Goal: Complete application form: Complete application form

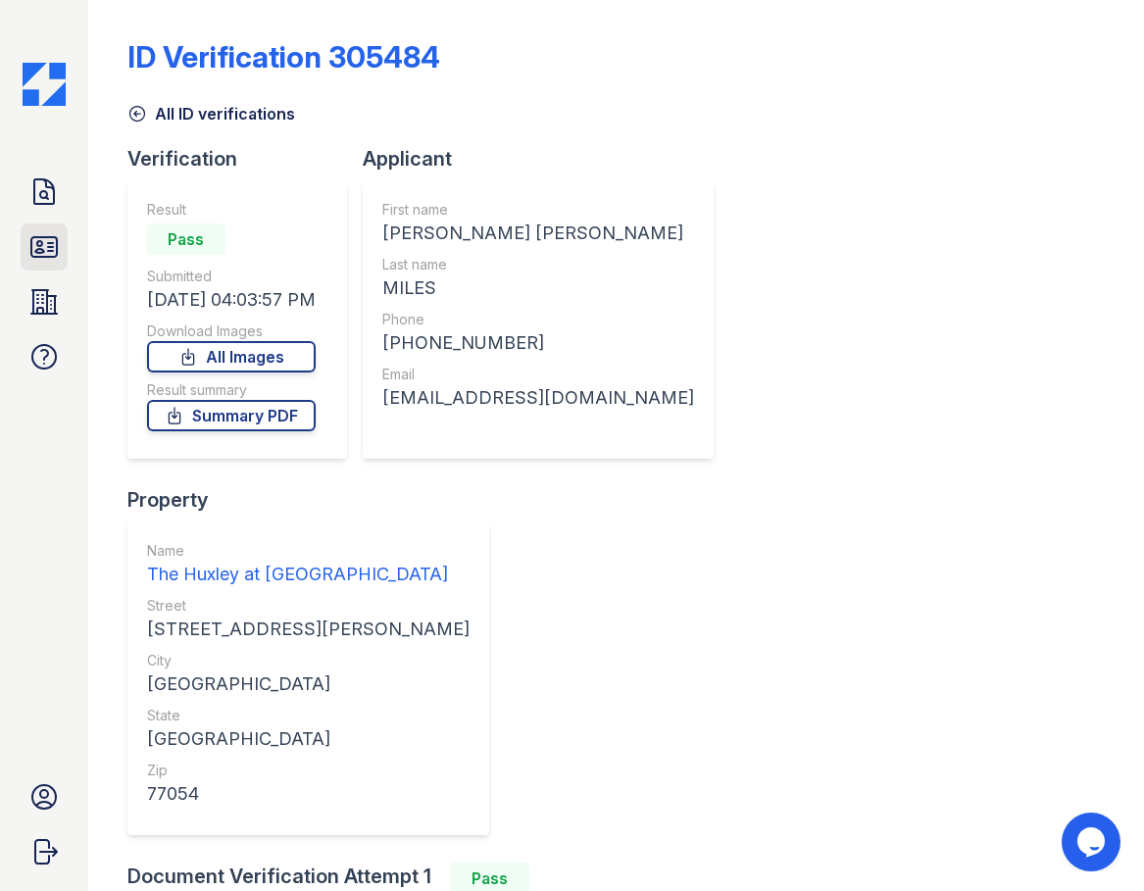
click at [24, 246] on link "ID Verifications" at bounding box center [44, 246] width 47 height 47
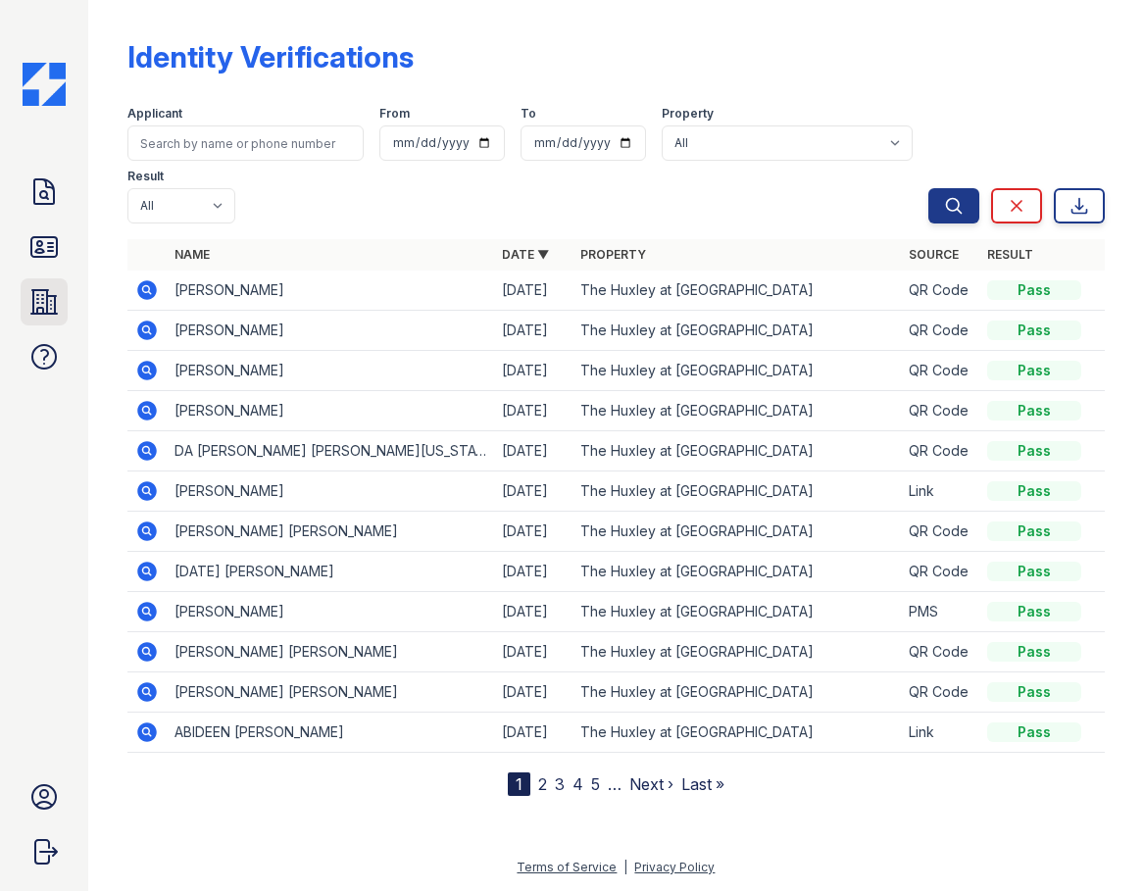
click at [30, 315] on icon at bounding box center [43, 301] width 31 height 31
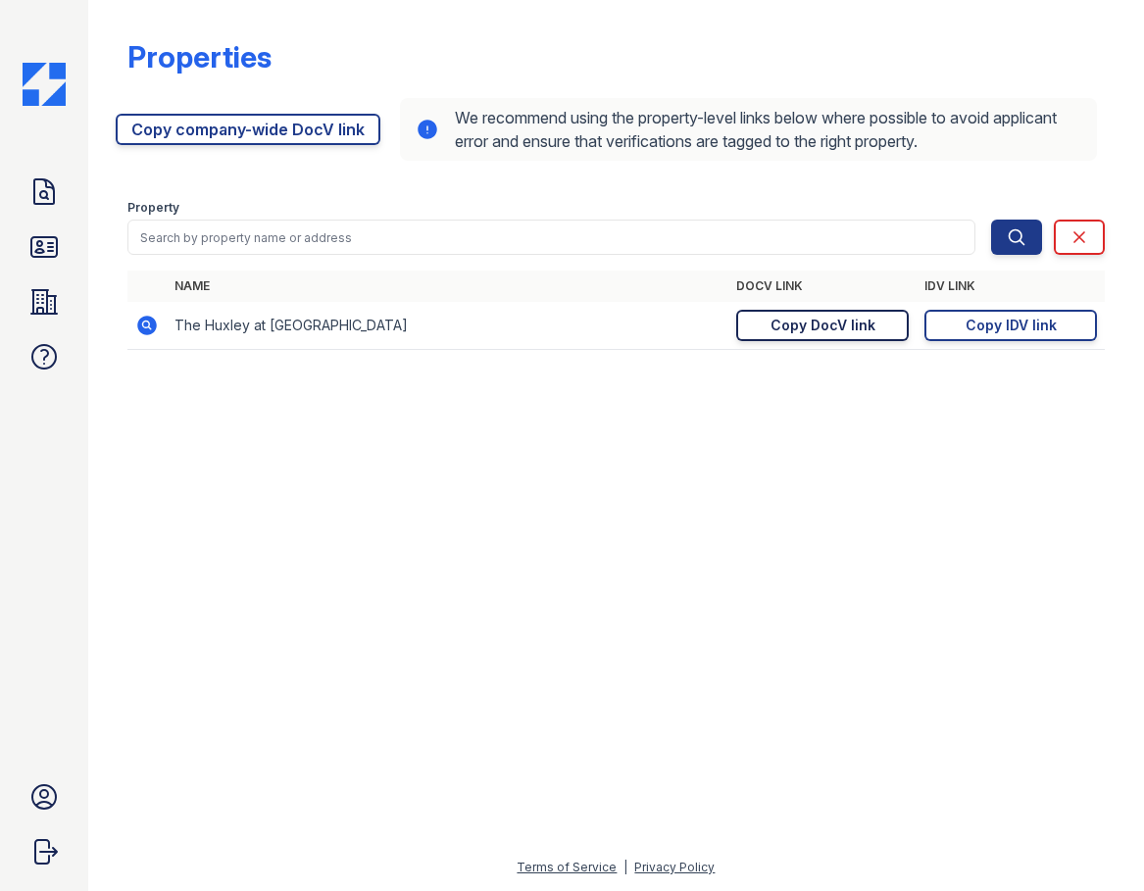
click at [842, 334] on div "Copy DocV link" at bounding box center [822, 326] width 105 height 20
click at [55, 241] on icon at bounding box center [43, 246] width 31 height 31
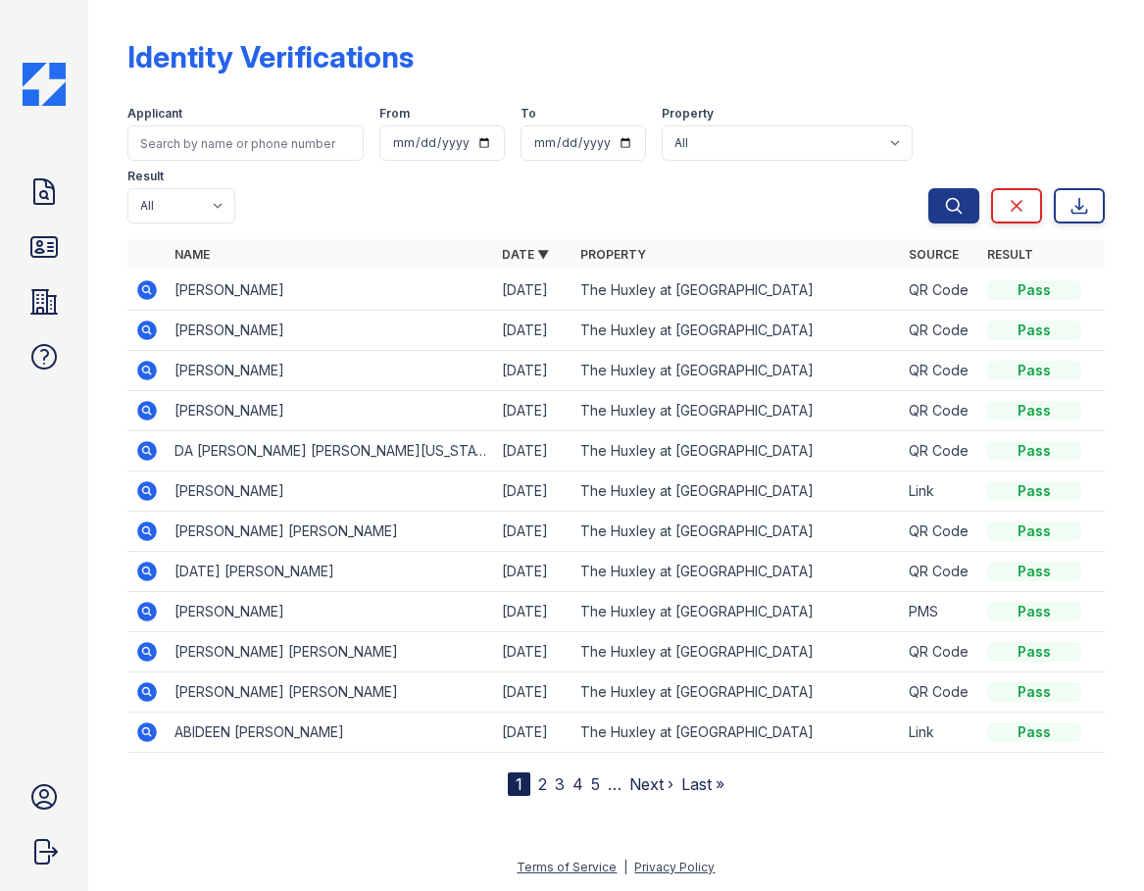
click at [48, 177] on icon at bounding box center [43, 191] width 31 height 31
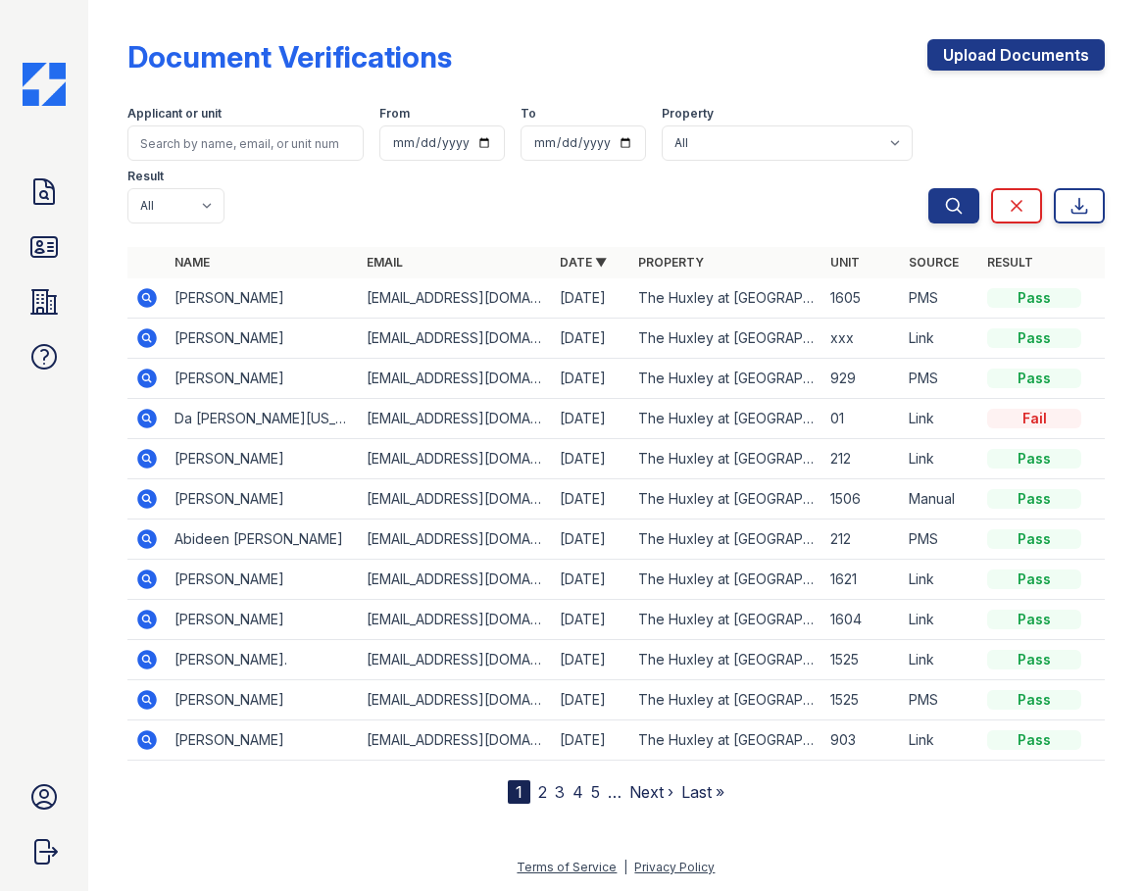
click at [39, 192] on icon at bounding box center [43, 191] width 31 height 31
click at [37, 256] on icon at bounding box center [43, 247] width 25 height 20
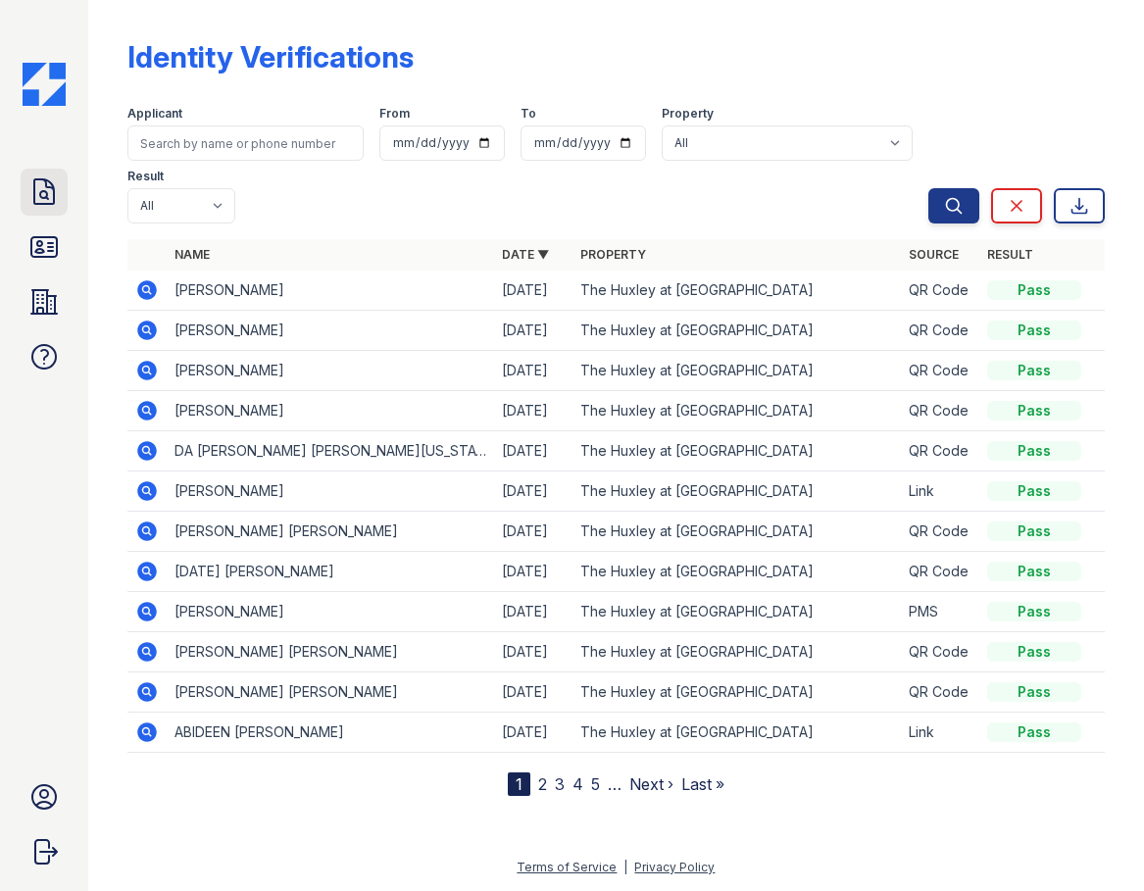
click at [39, 182] on icon at bounding box center [43, 191] width 31 height 31
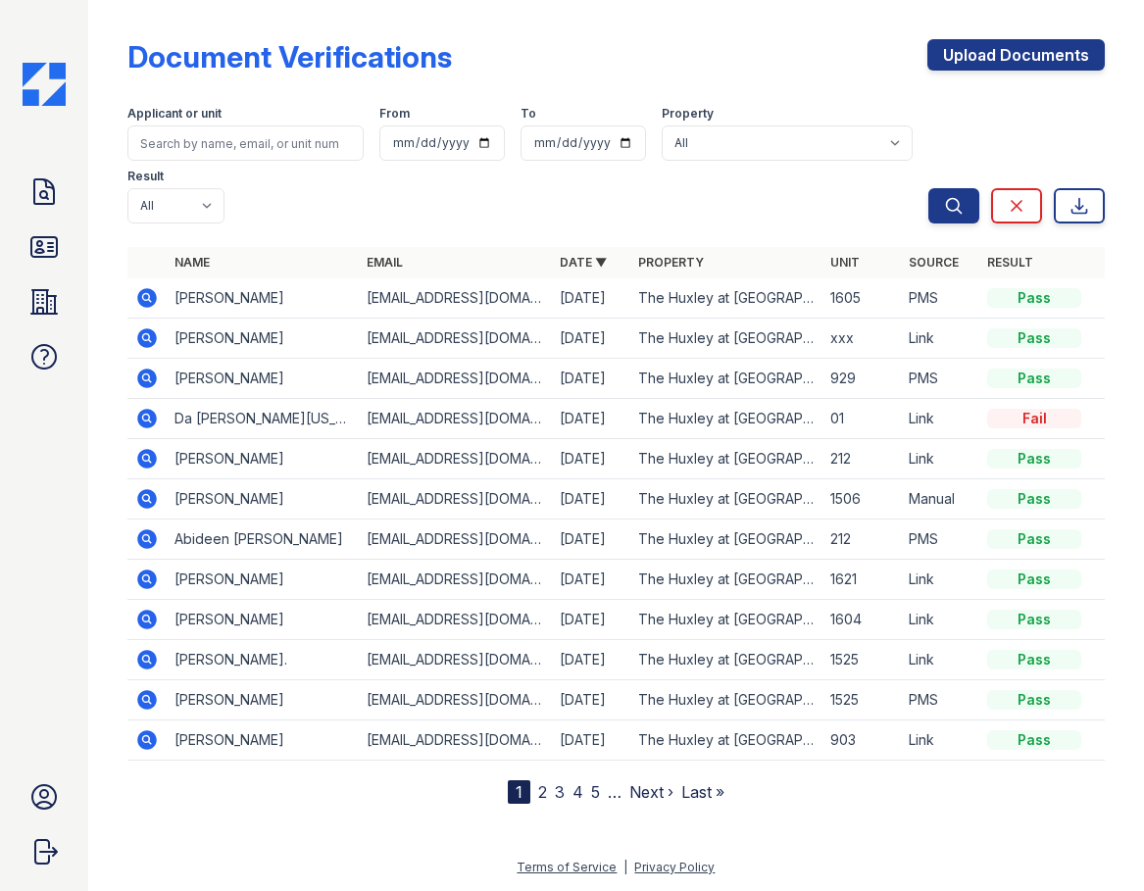
click at [39, 182] on icon at bounding box center [43, 191] width 31 height 31
click at [61, 246] on link "ID Verifications" at bounding box center [44, 246] width 47 height 47
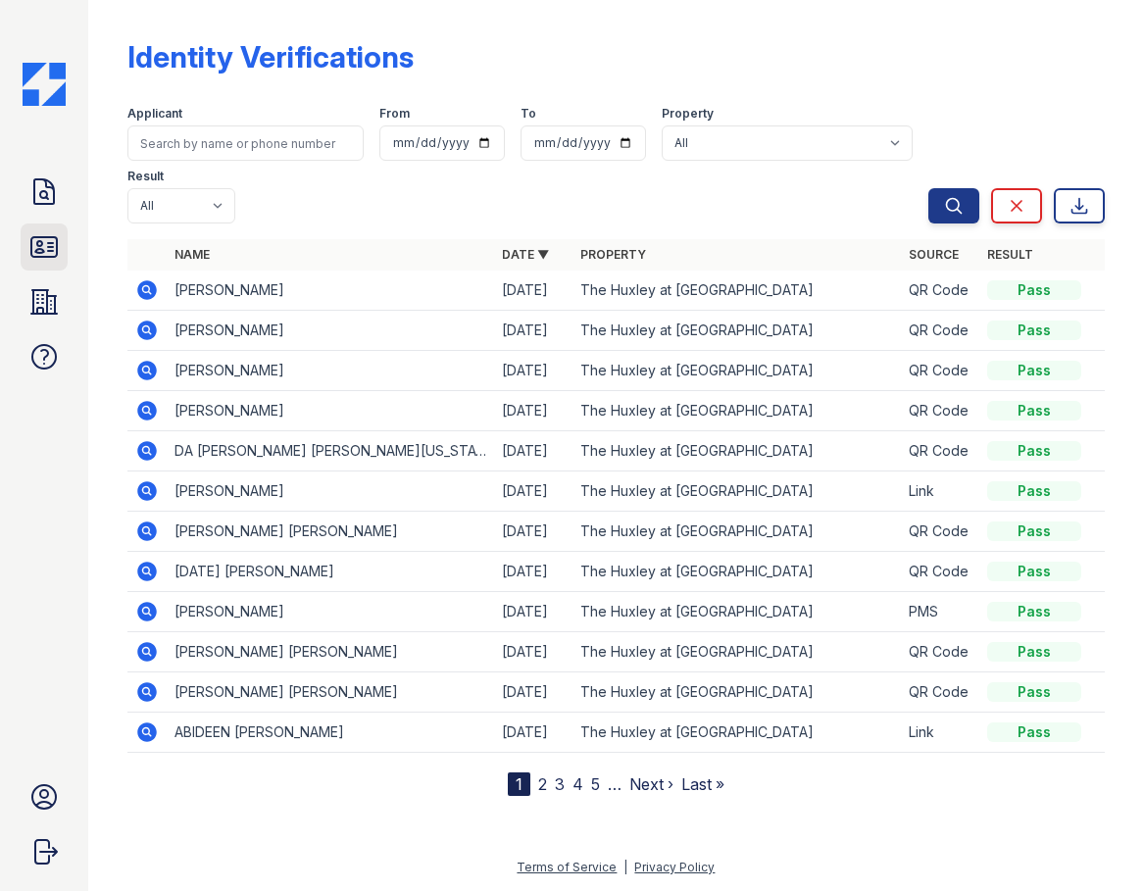
click at [38, 241] on icon at bounding box center [43, 247] width 25 height 20
click at [37, 193] on icon at bounding box center [43, 191] width 31 height 31
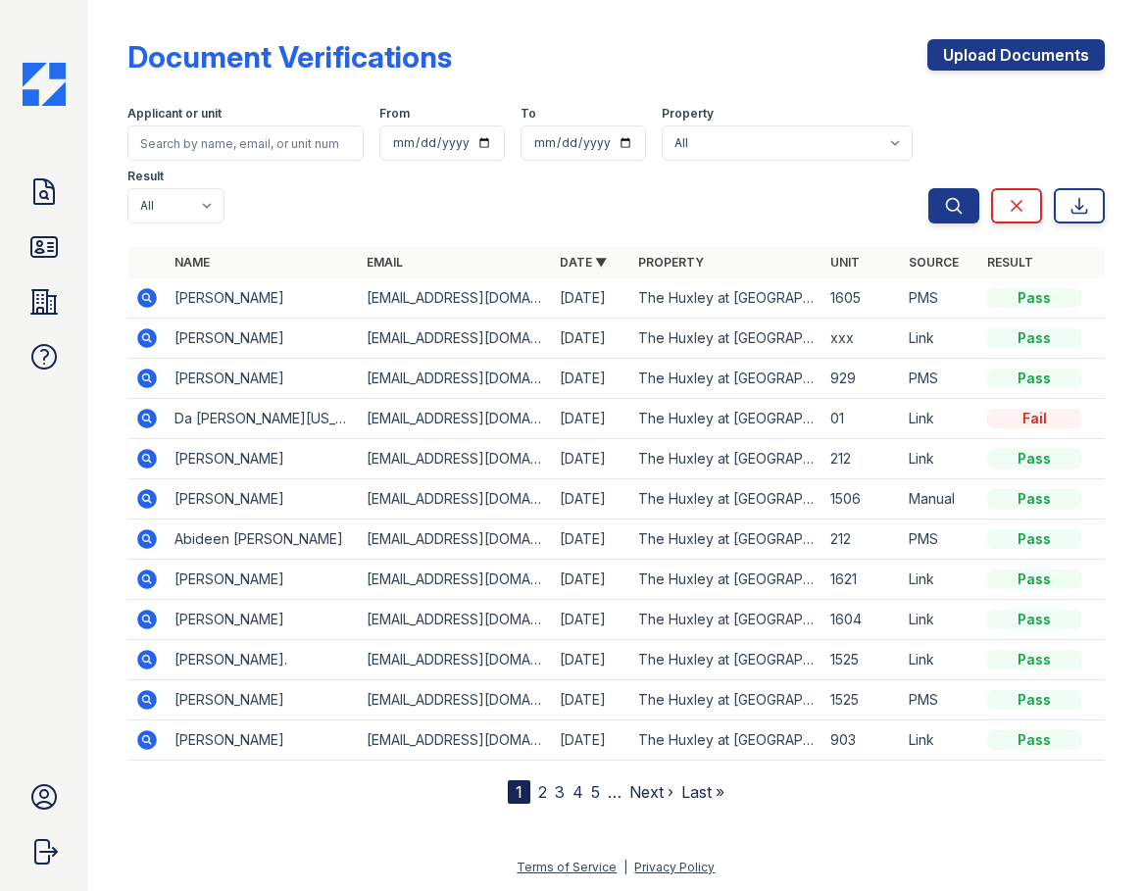
click at [37, 193] on icon at bounding box center [43, 191] width 31 height 31
click at [51, 263] on link "ID Verifications" at bounding box center [44, 246] width 47 height 47
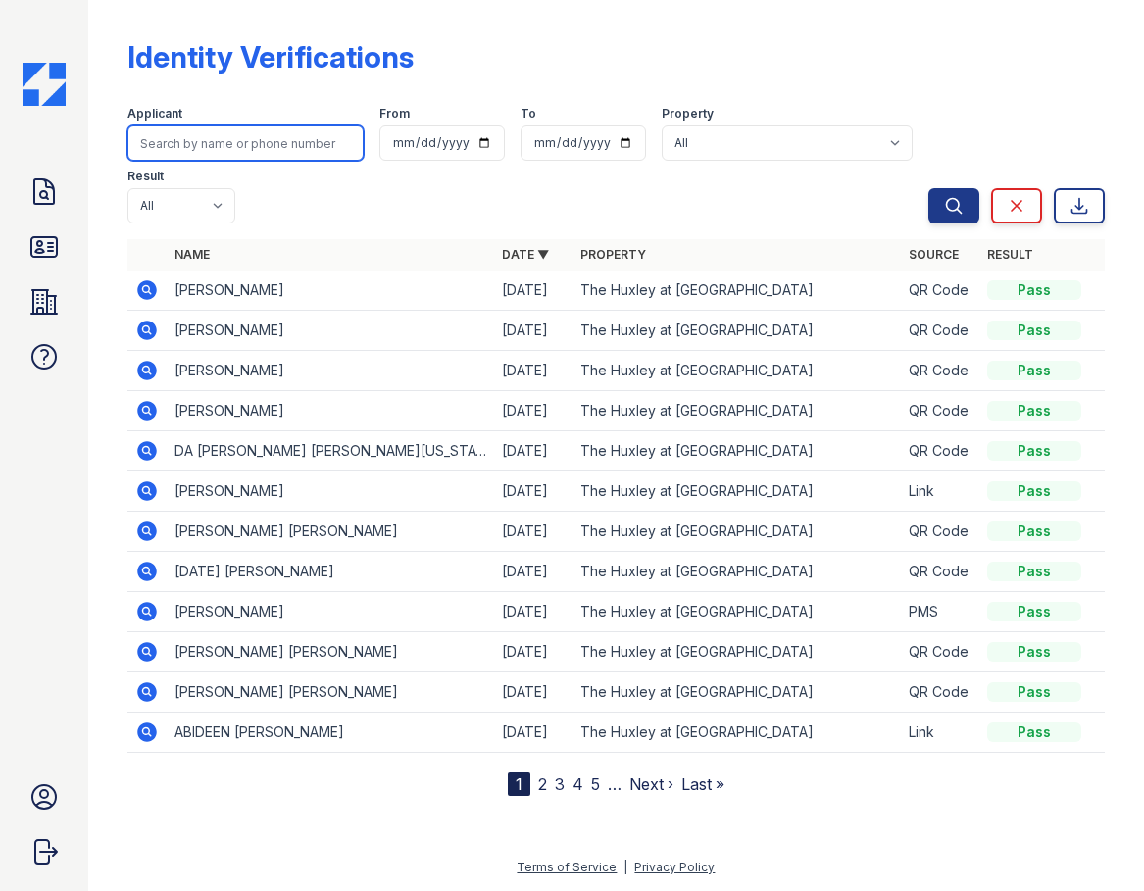
click at [210, 145] on input "search" at bounding box center [245, 142] width 236 height 35
type input "claudeja"
click at [928, 188] on button "Search" at bounding box center [953, 205] width 51 height 35
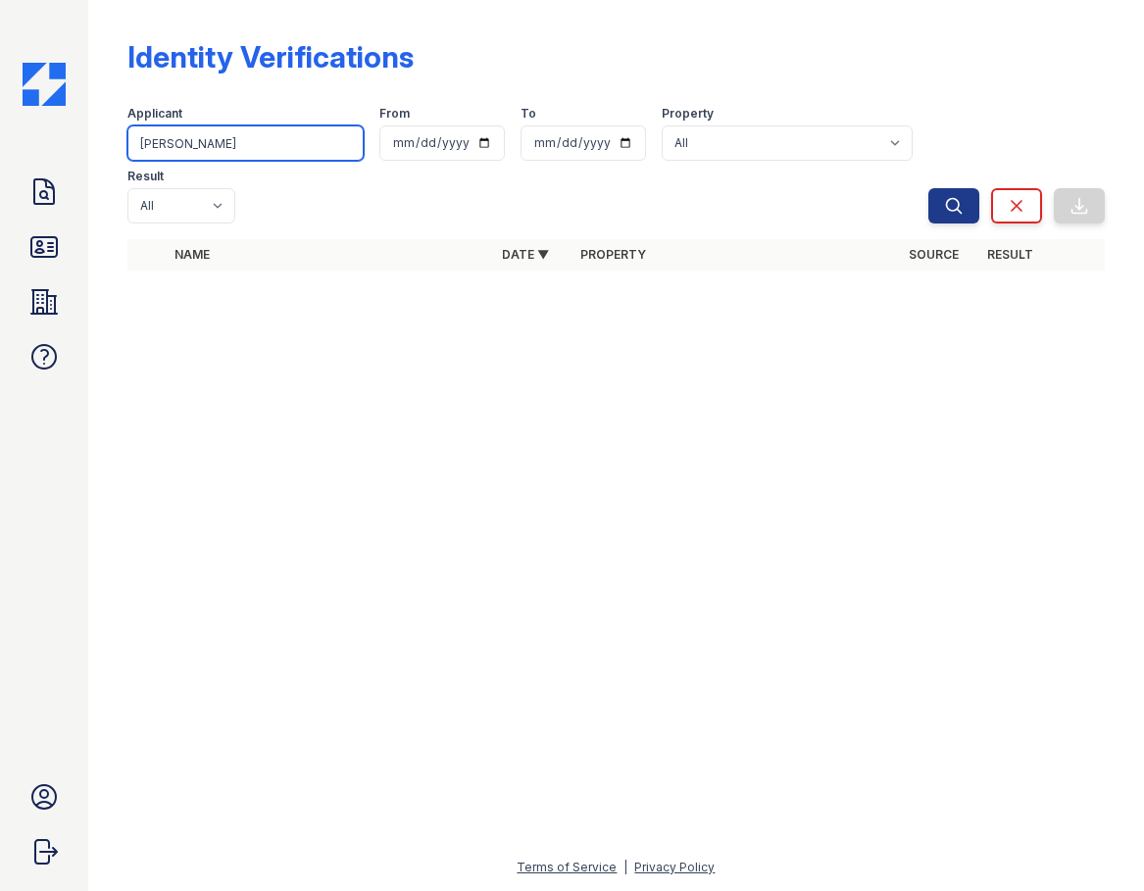
click at [352, 143] on input "claudeja" at bounding box center [245, 142] width 236 height 35
click at [345, 146] on input "claudeja" at bounding box center [245, 142] width 236 height 35
click at [38, 250] on icon at bounding box center [43, 247] width 25 height 20
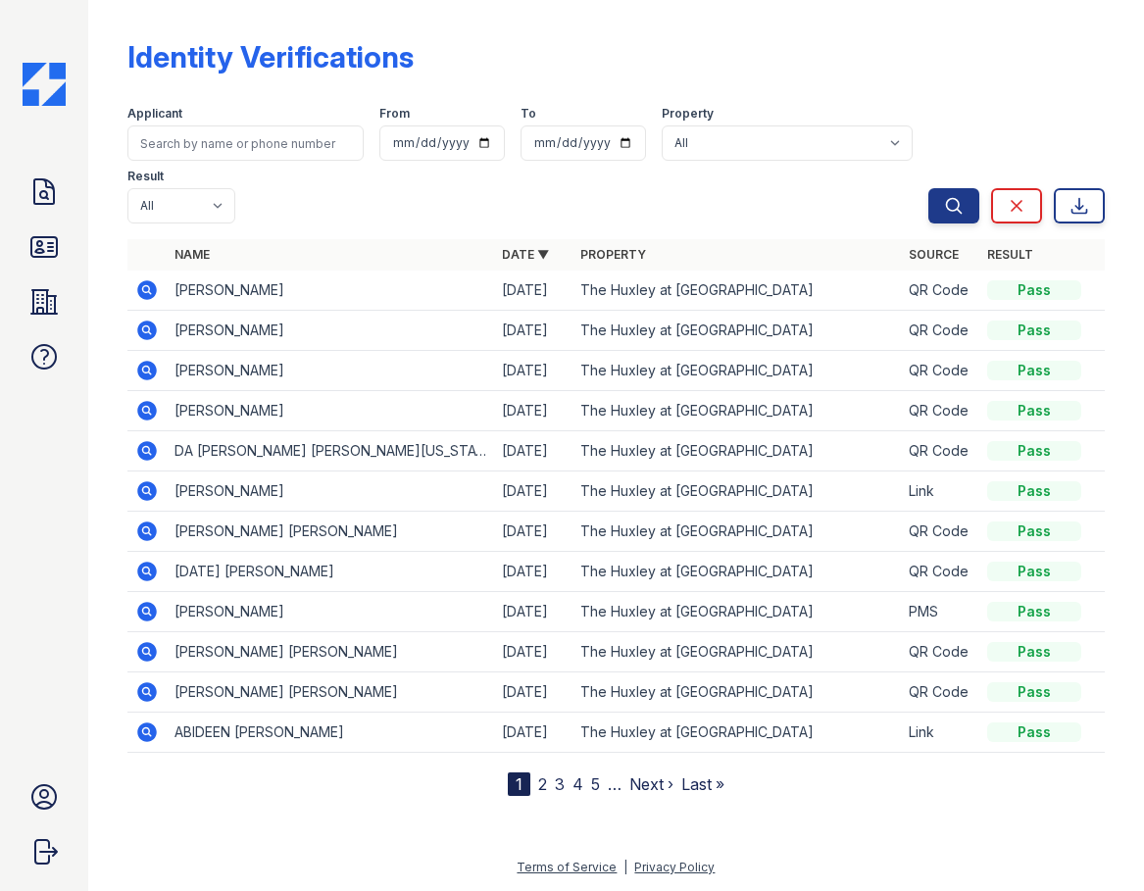
click at [151, 696] on icon at bounding box center [147, 692] width 24 height 24
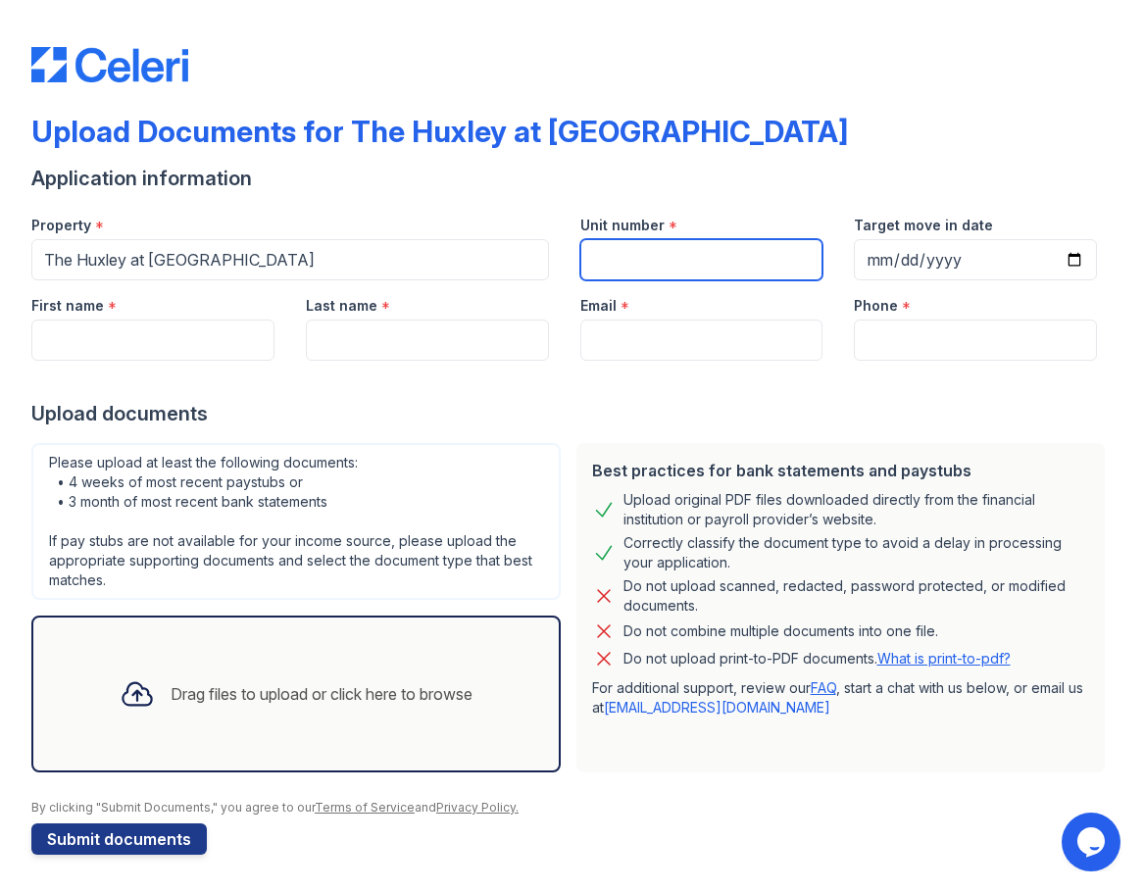
click at [662, 266] on input "Unit number" at bounding box center [701, 259] width 243 height 41
type input "802"
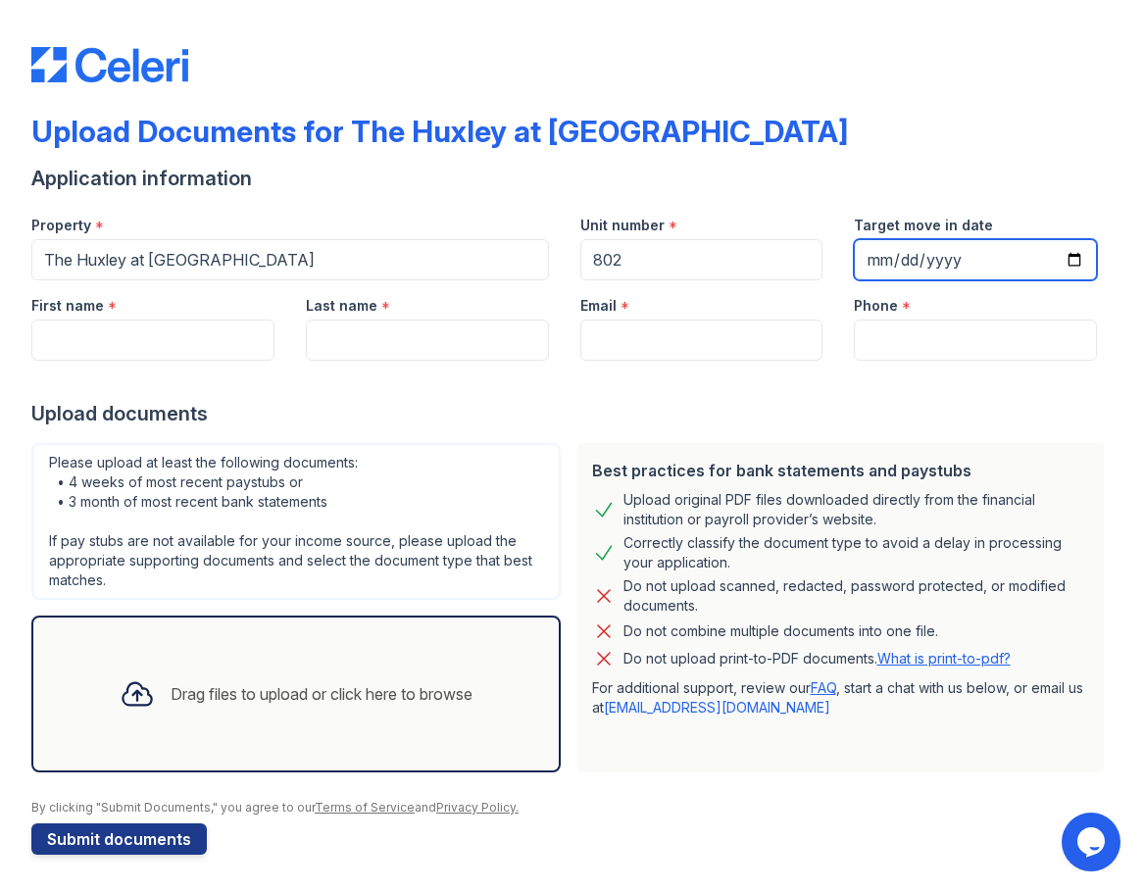
click at [871, 252] on input "Target move in date" at bounding box center [975, 259] width 243 height 41
click at [901, 255] on input "2025-08-29" at bounding box center [975, 259] width 243 height 41
click at [867, 260] on input "2025-08-29" at bounding box center [975, 259] width 243 height 41
click at [1071, 253] on input "2025-08-29" at bounding box center [975, 259] width 243 height 41
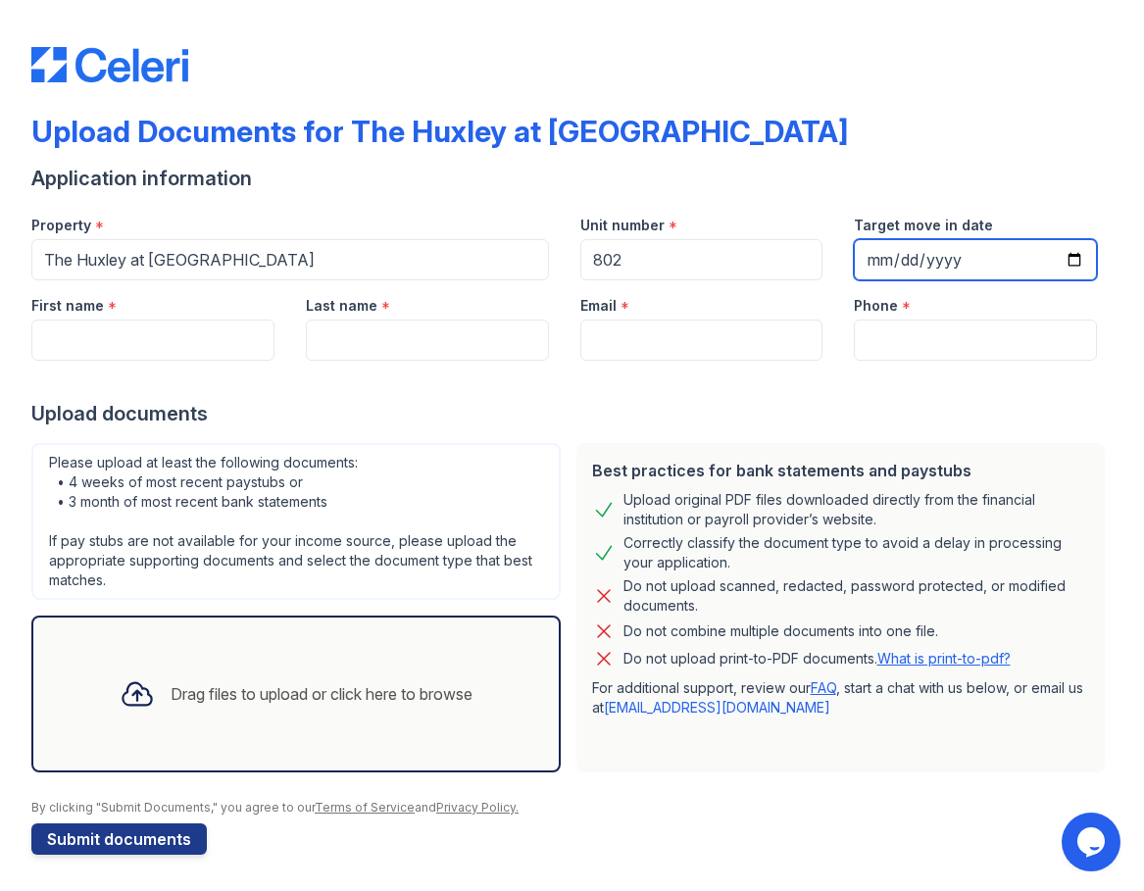
click at [1064, 254] on input "2025-08-29" at bounding box center [975, 259] width 243 height 41
type input "2025-09-03"
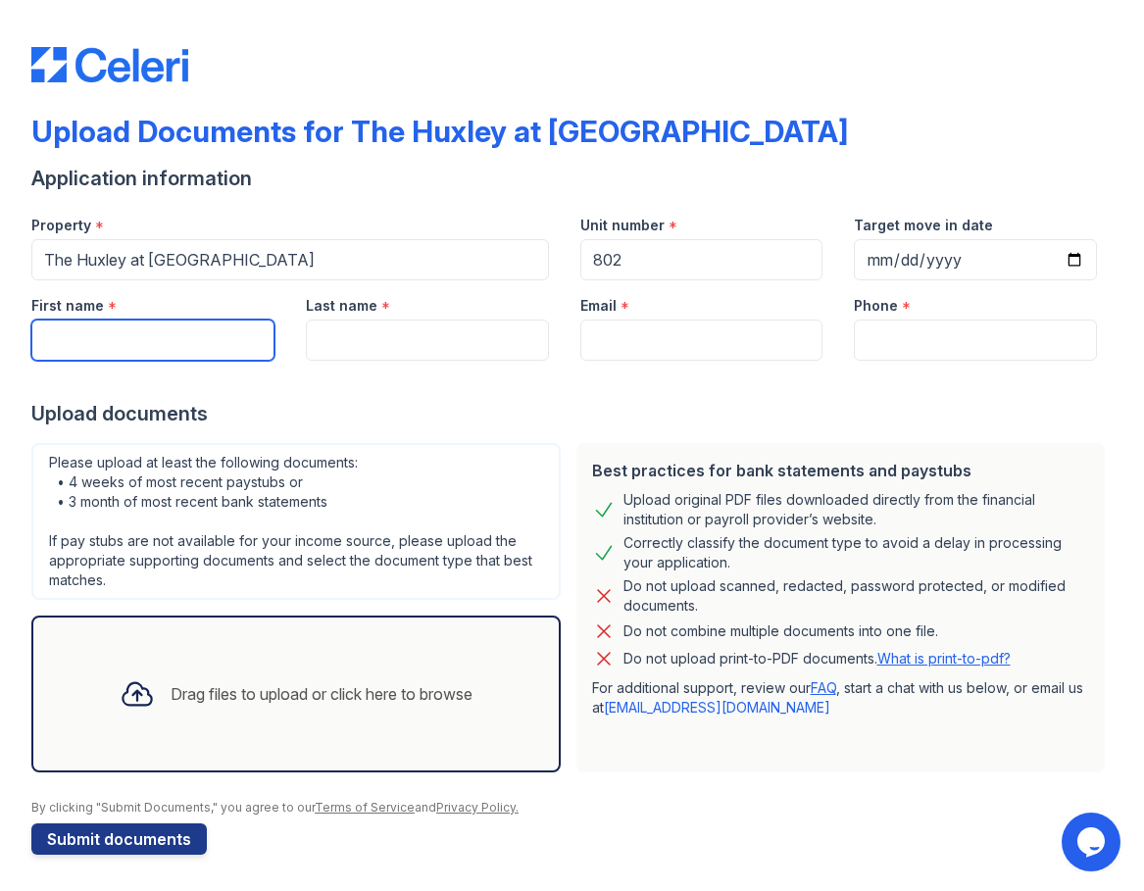
click at [166, 328] on input "First name" at bounding box center [152, 340] width 243 height 41
type input "Claudeja"
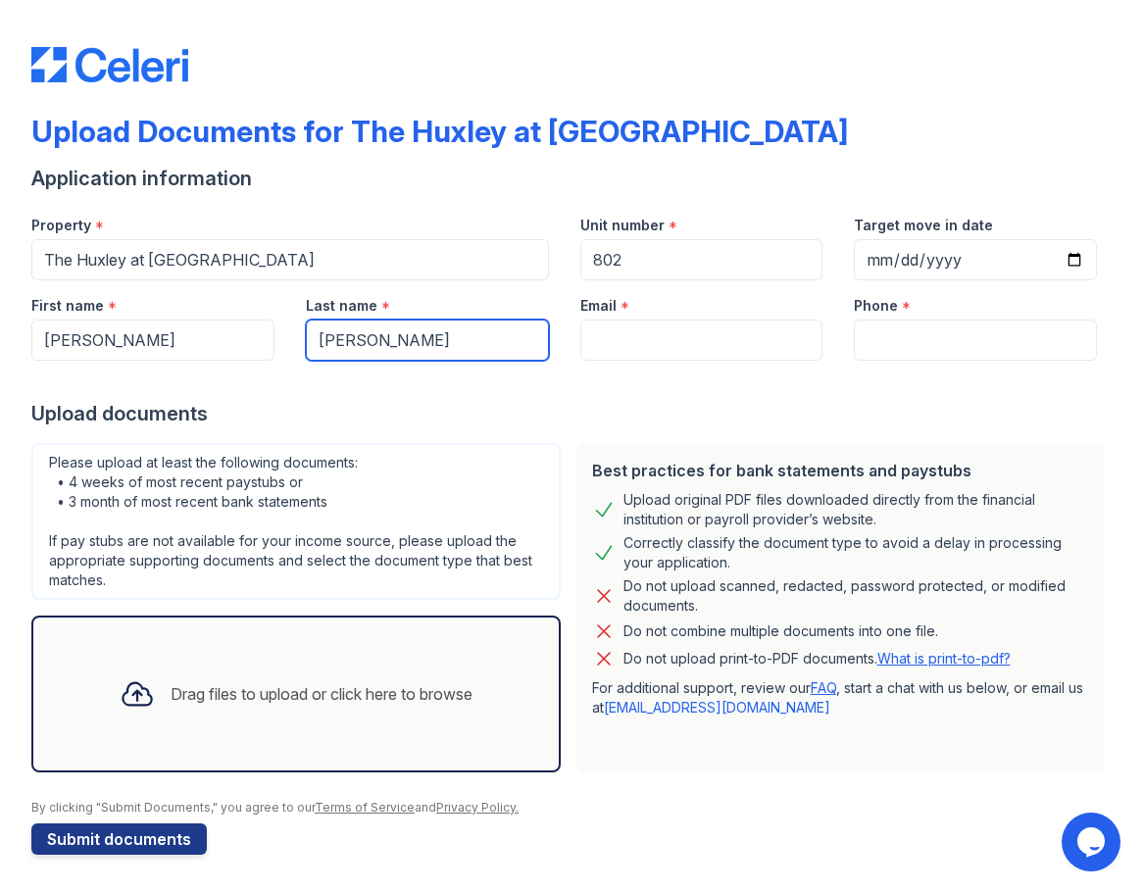
type input "Mayfield"
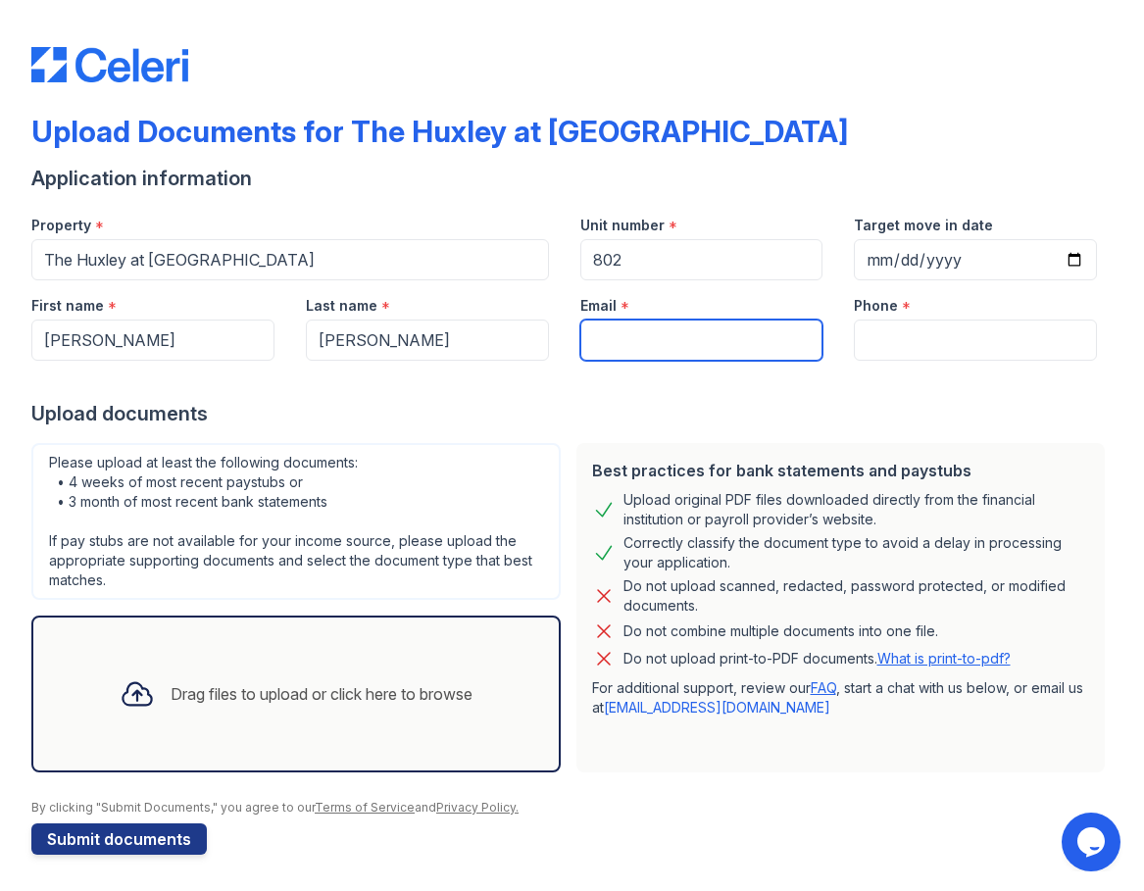
paste input "[URL][DOMAIN_NAME]"
type input "[URL][DOMAIN_NAME]"
click at [688, 334] on input "[URL][DOMAIN_NAME]" at bounding box center [701, 340] width 243 height 41
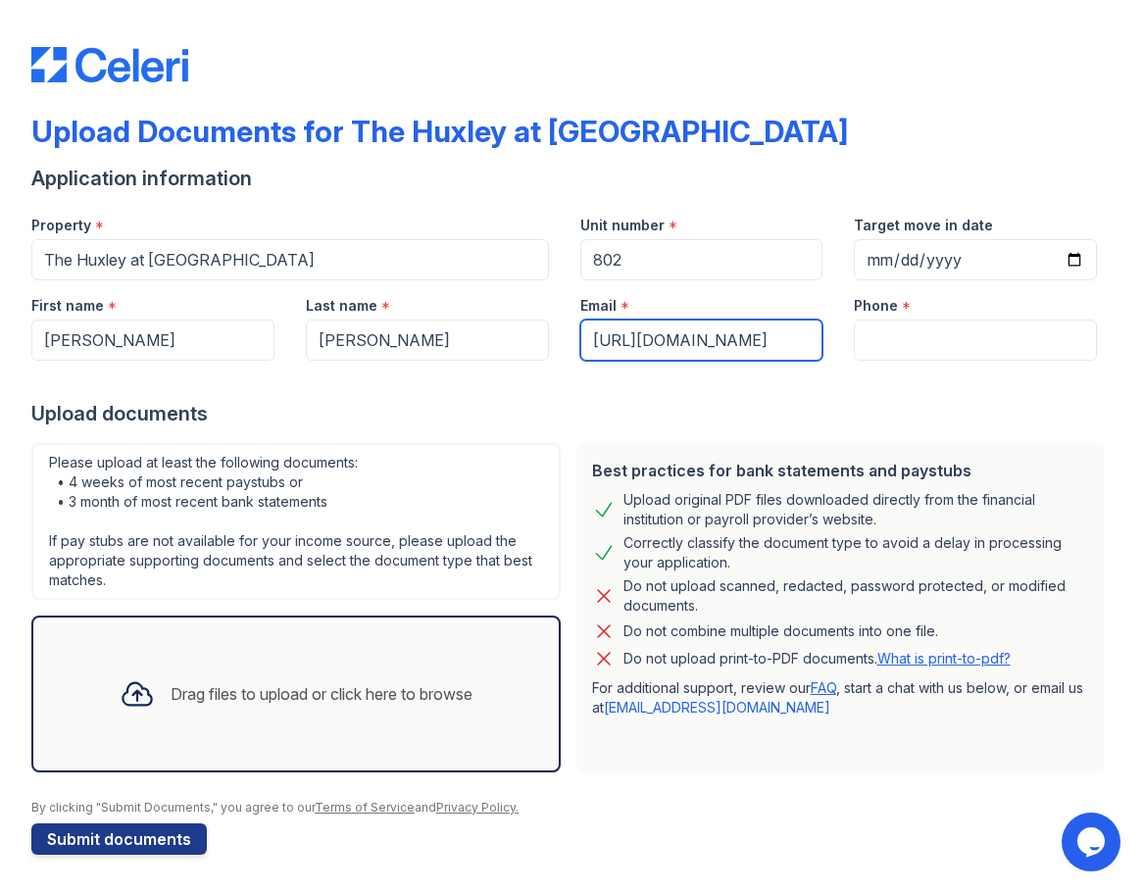
click at [688, 334] on input "[URL][DOMAIN_NAME]" at bounding box center [701, 340] width 243 height 41
paste input "claudejamayfield14@gmail.com"
type input "claudejamayfield14@gmail.com"
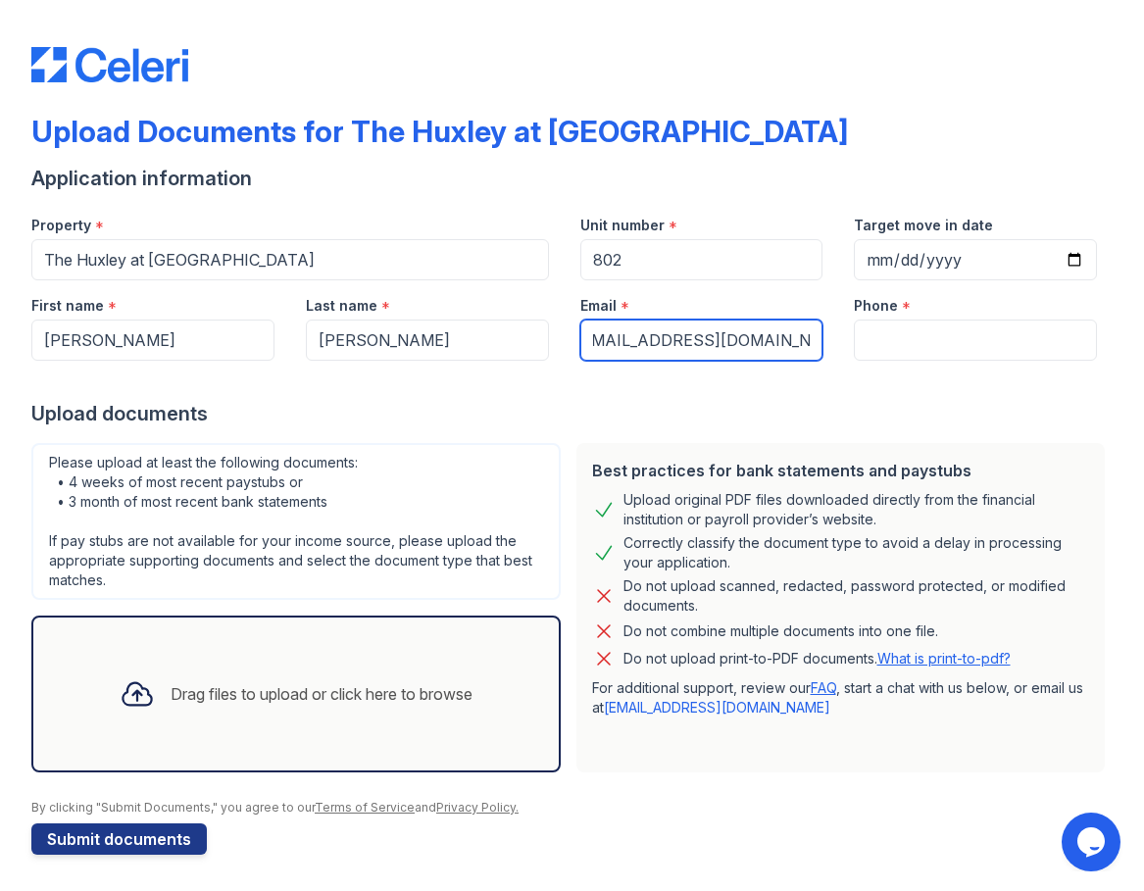
scroll to position [0, 0]
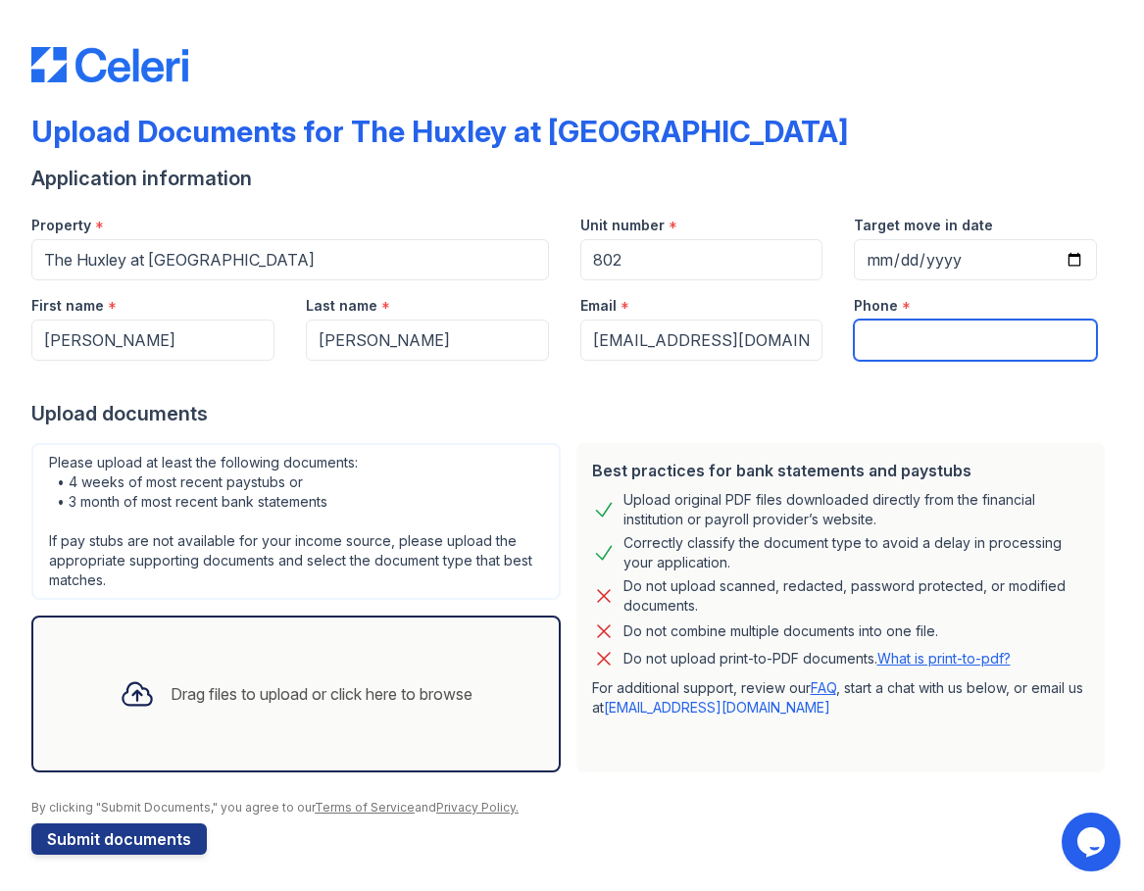
click at [968, 341] on input "Phone" at bounding box center [975, 340] width 243 height 41
paste input "(832) 352-3055"
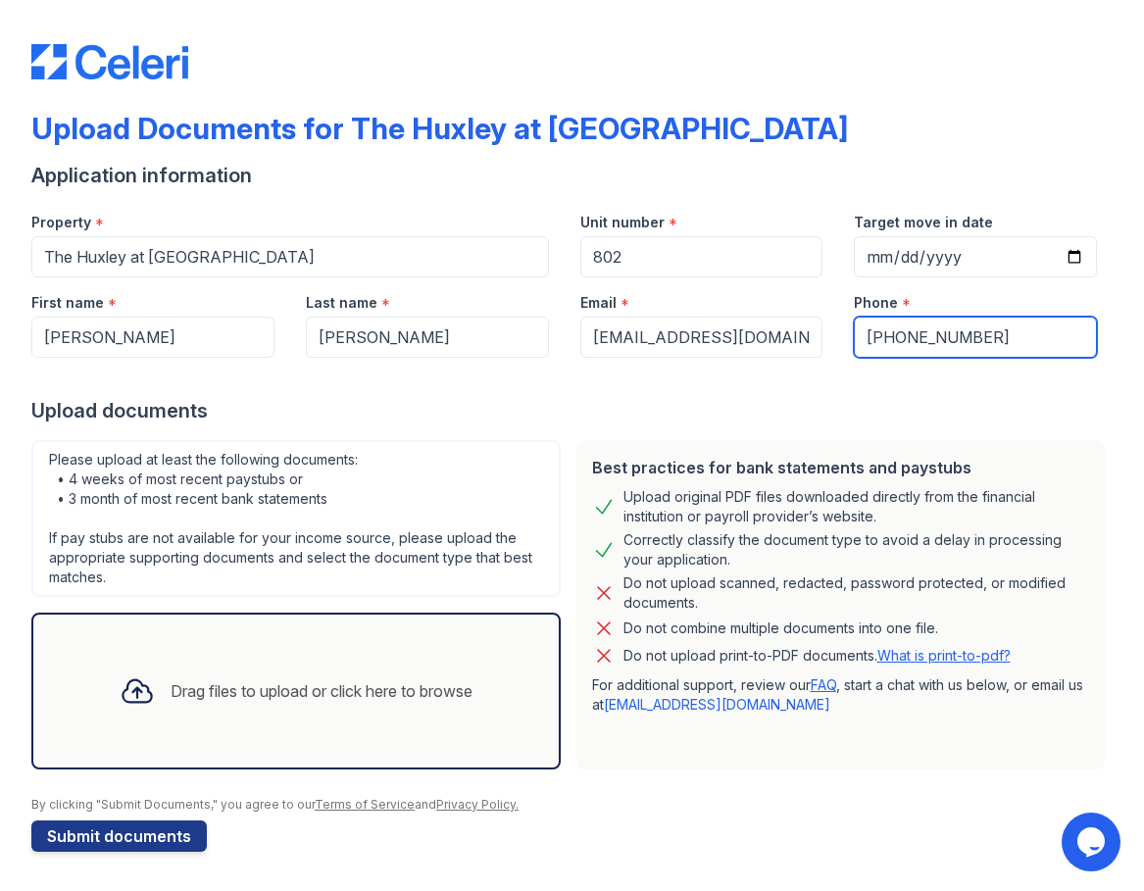
type input "(832) 352-3055"
click at [170, 736] on div "Drag files to upload or click here to browse" at bounding box center [295, 691] width 529 height 157
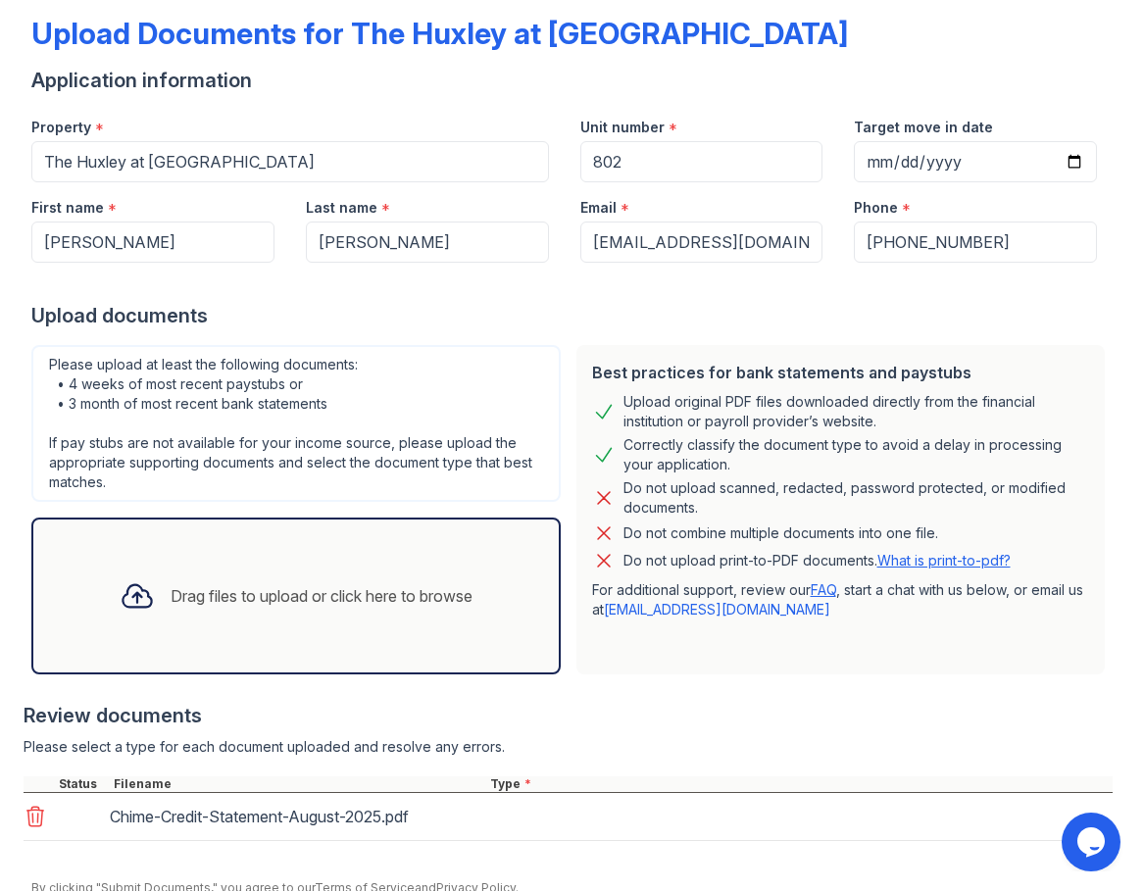
scroll to position [181, 0]
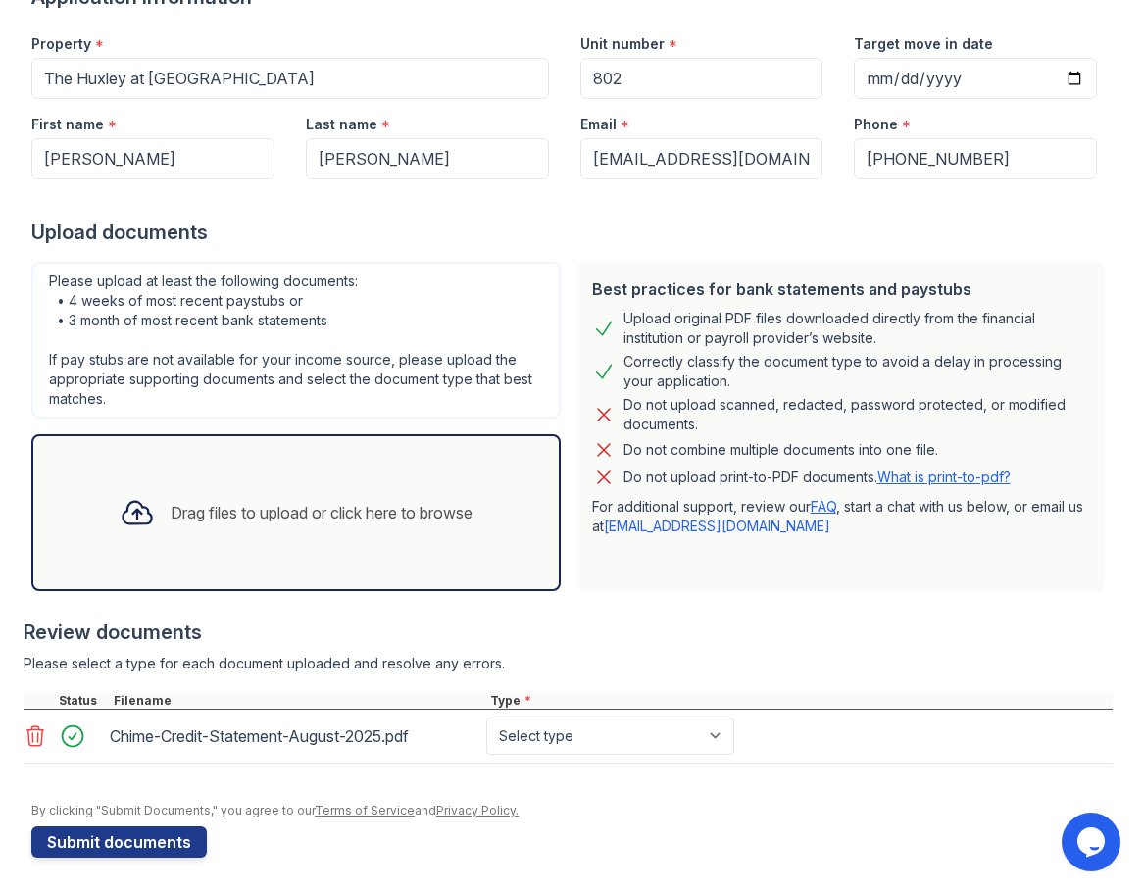
click at [290, 498] on div "Drag files to upload or click here to browse" at bounding box center [296, 512] width 384 height 67
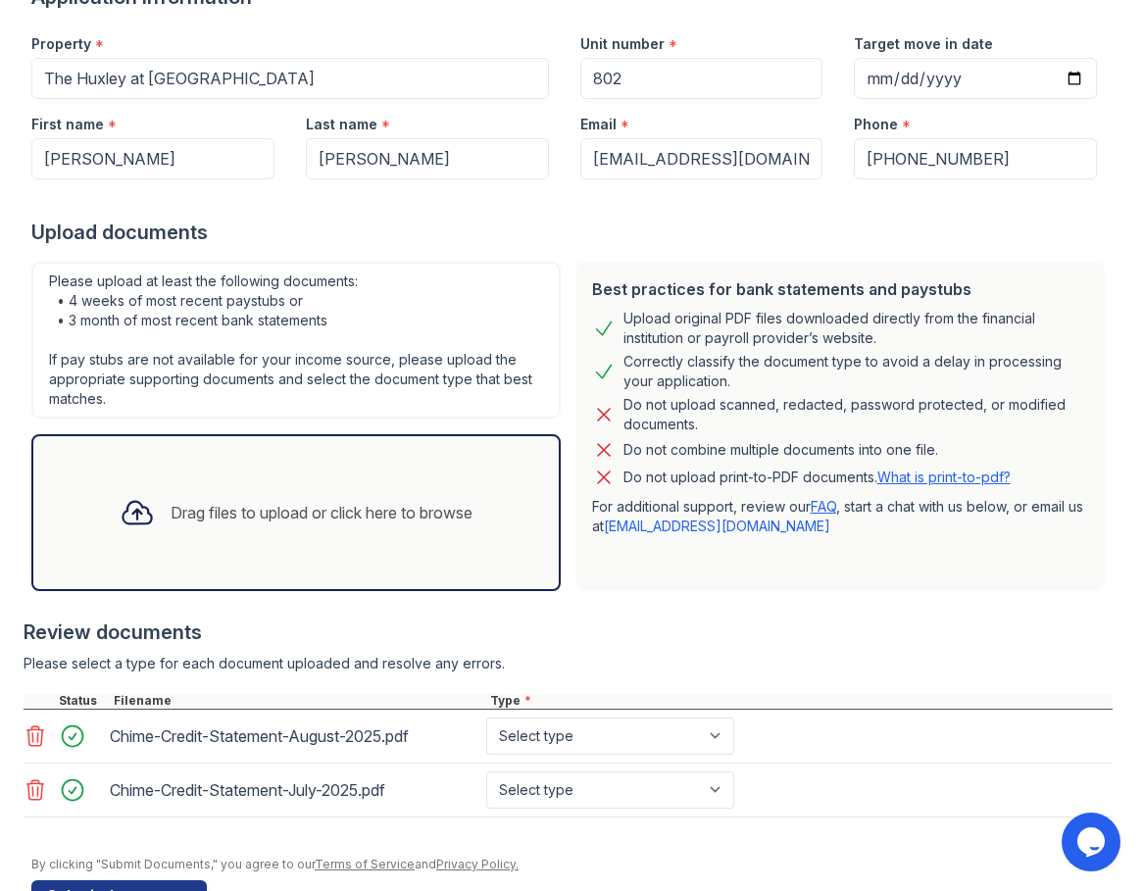
click at [213, 502] on div "Drag files to upload or click here to browse" at bounding box center [322, 513] width 302 height 24
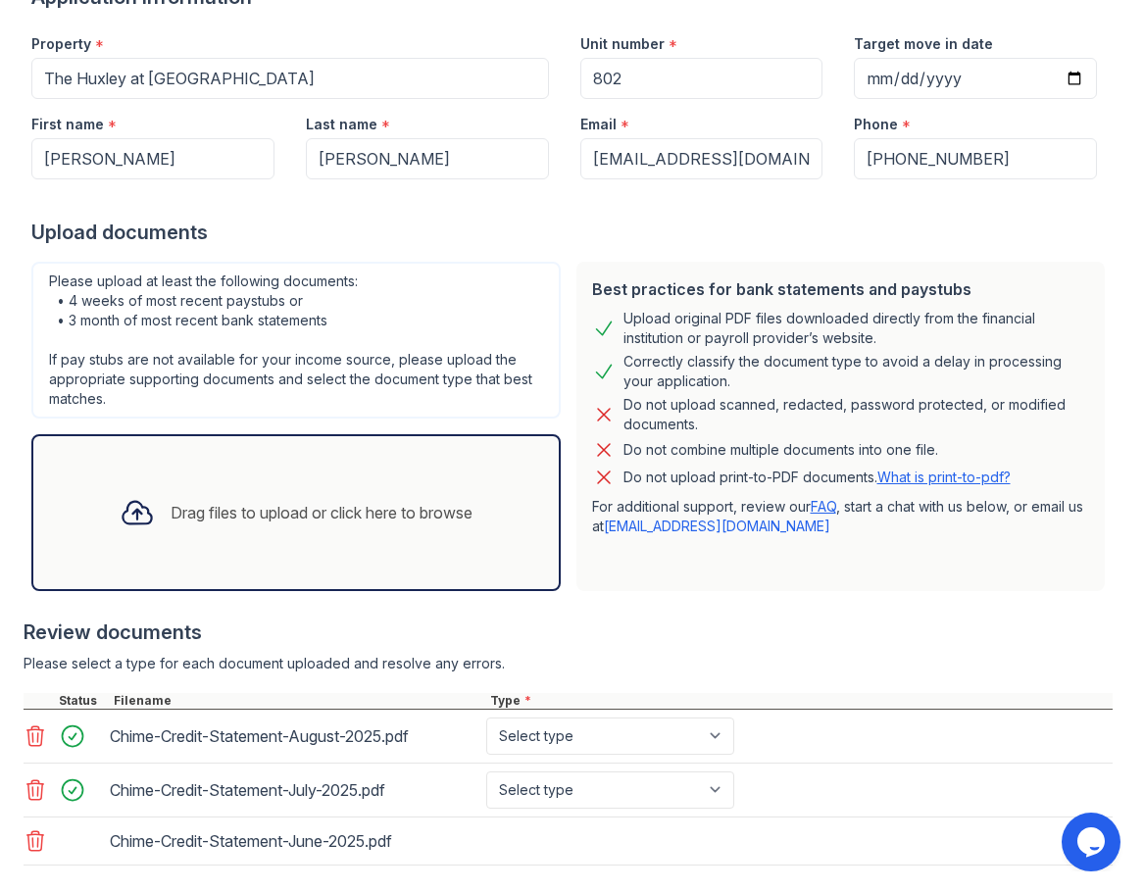
scroll to position [289, 0]
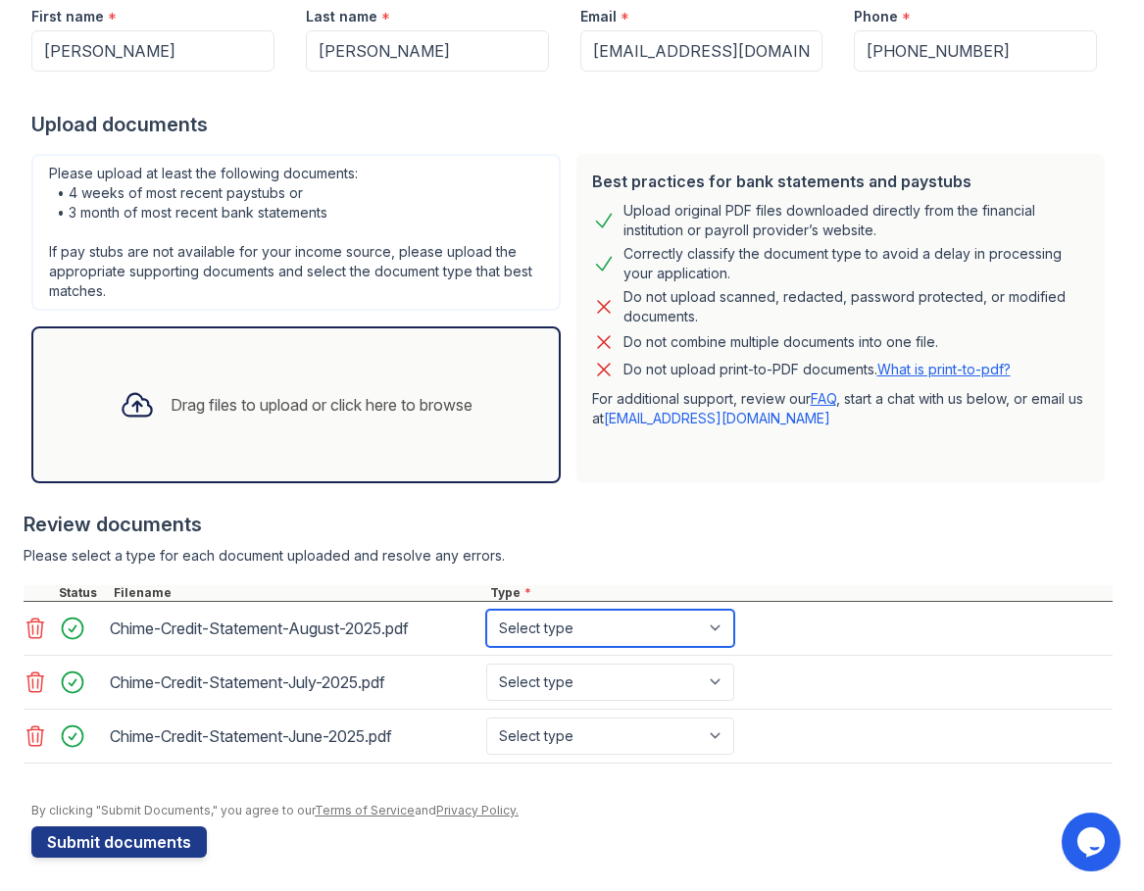
click at [615, 619] on select "Select type Paystub Bank Statement Offer Letter Tax Documents Benefit Award Let…" at bounding box center [610, 628] width 248 height 37
select select "bank_statement"
click at [486, 610] on select "Select type Paystub Bank Statement Offer Letter Tax Documents Benefit Award Let…" at bounding box center [610, 628] width 248 height 37
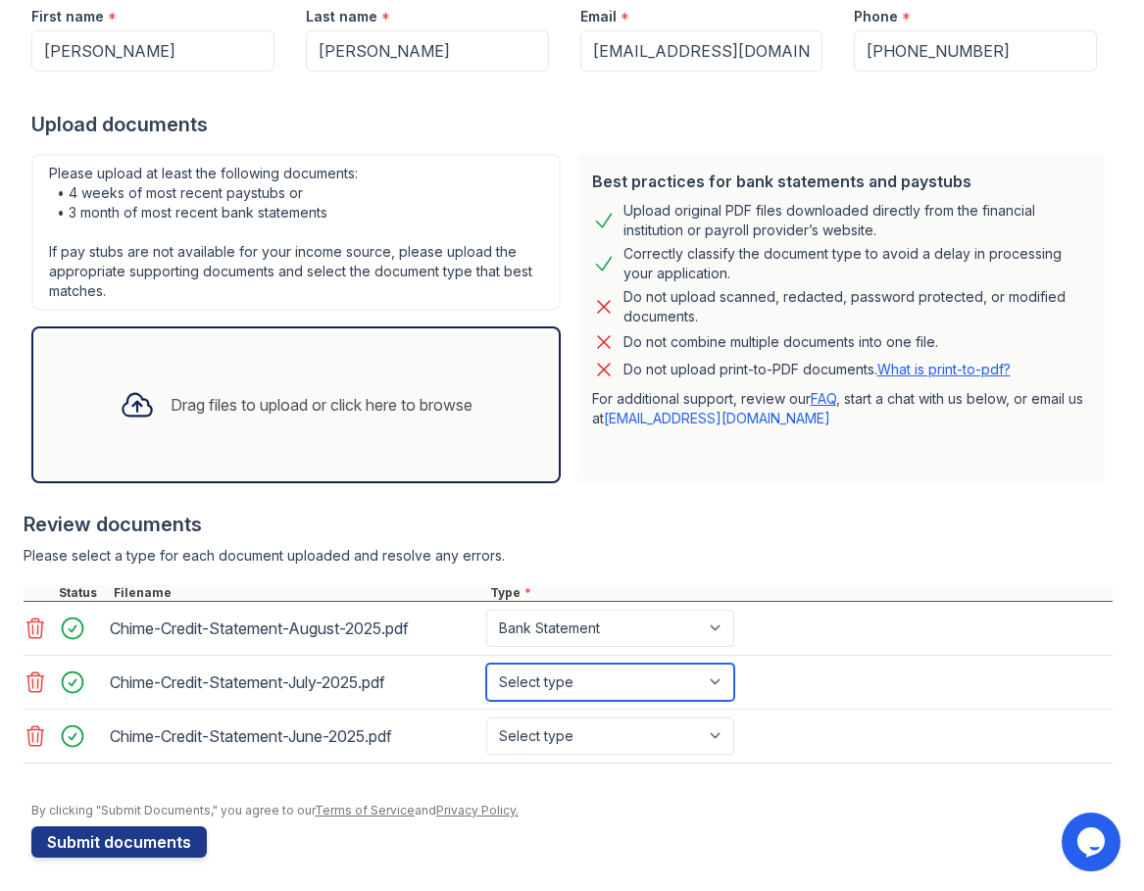
click at [627, 670] on select "Select type Paystub Bank Statement Offer Letter Tax Documents Benefit Award Let…" at bounding box center [610, 682] width 248 height 37
select select "bank_statement"
click at [486, 664] on select "Select type Paystub Bank Statement Offer Letter Tax Documents Benefit Award Let…" at bounding box center [610, 682] width 248 height 37
click at [604, 711] on div "Chime-Credit-Statement-June-2025.pdf Select type Paystub Bank Statement Offer L…" at bounding box center [568, 737] width 1089 height 54
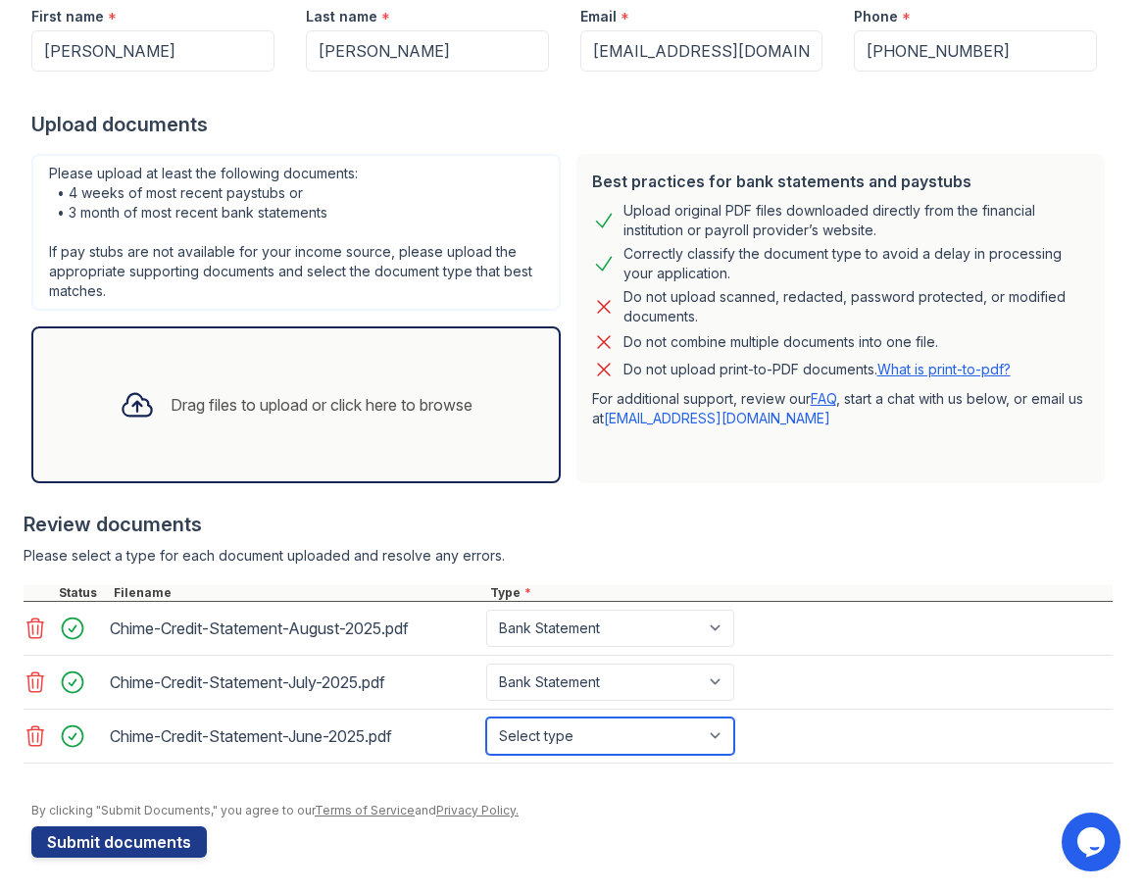
click at [606, 742] on select "Select type Paystub Bank Statement Offer Letter Tax Documents Benefit Award Let…" at bounding box center [610, 736] width 248 height 37
select select "bank_statement"
click at [486, 718] on select "Select type Paystub Bank Statement Offer Letter Tax Documents Benefit Award Let…" at bounding box center [610, 736] width 248 height 37
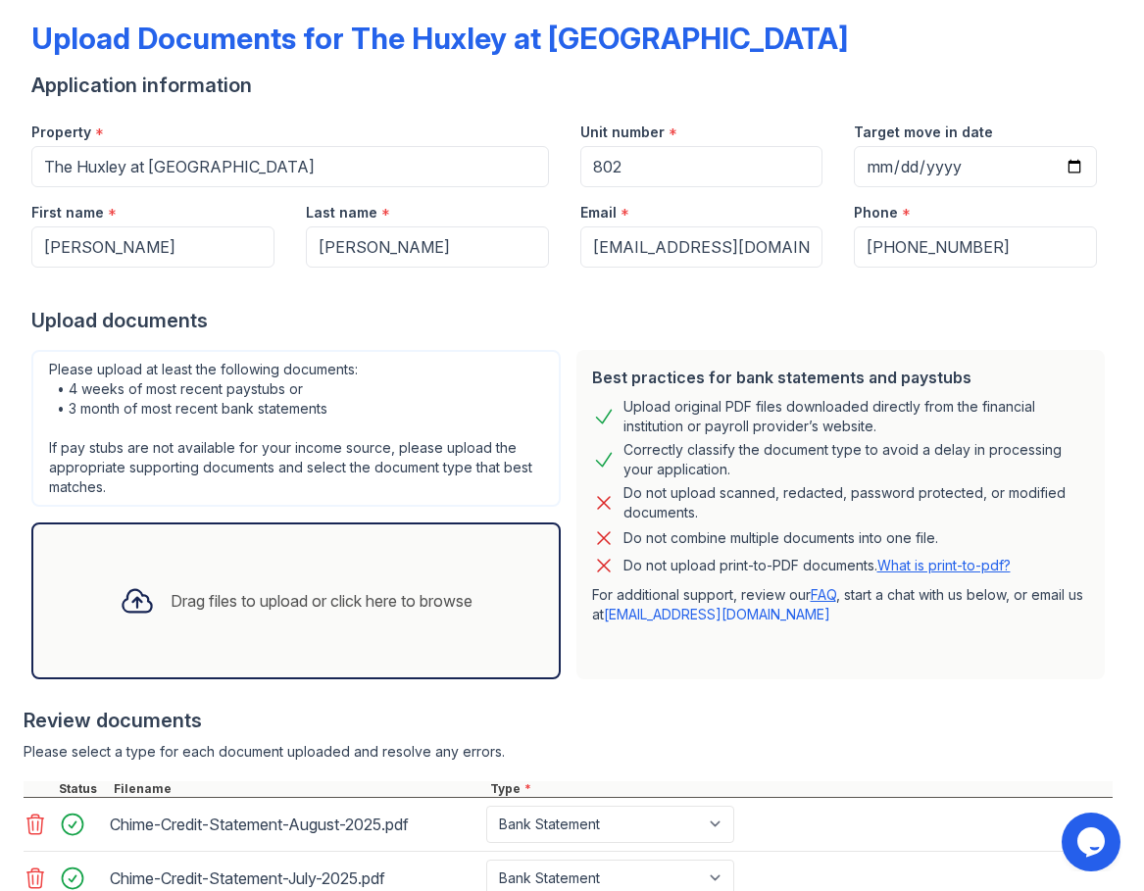
scroll to position [295, 0]
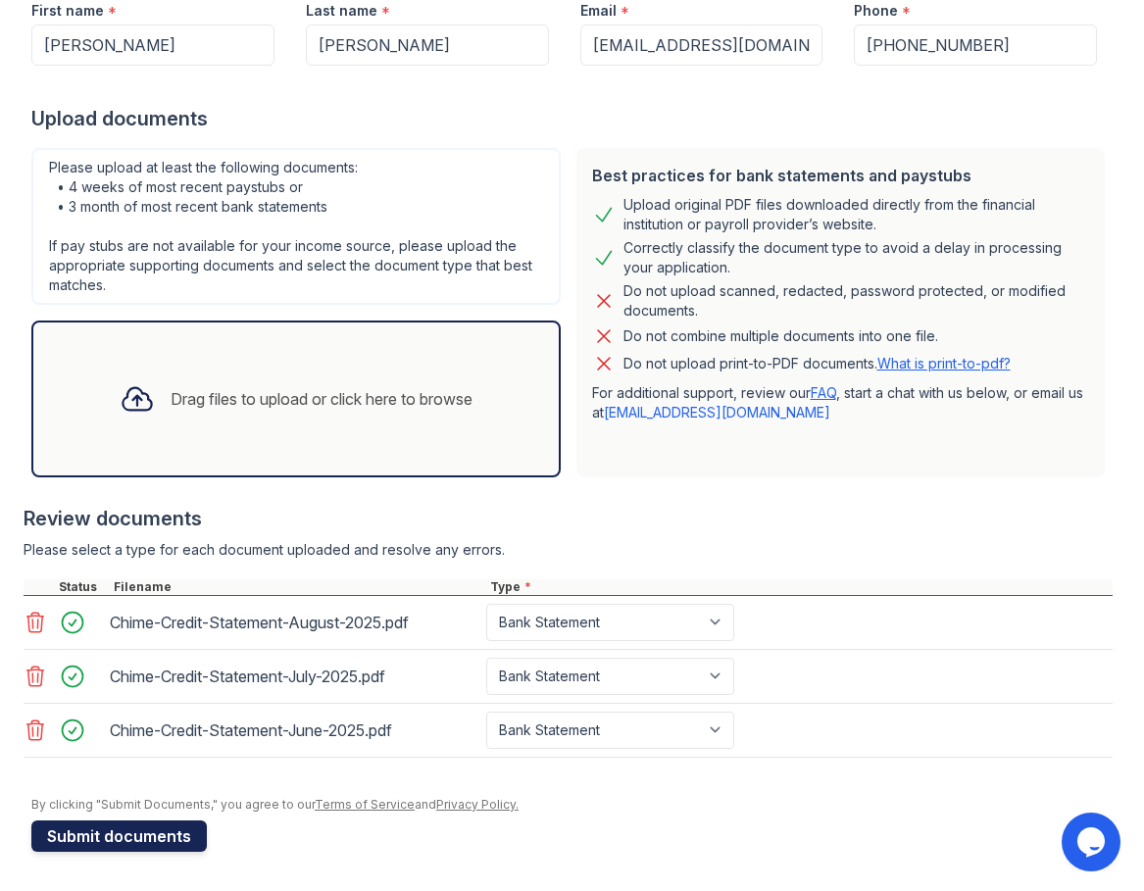
click at [146, 840] on button "Submit documents" at bounding box center [118, 835] width 175 height 31
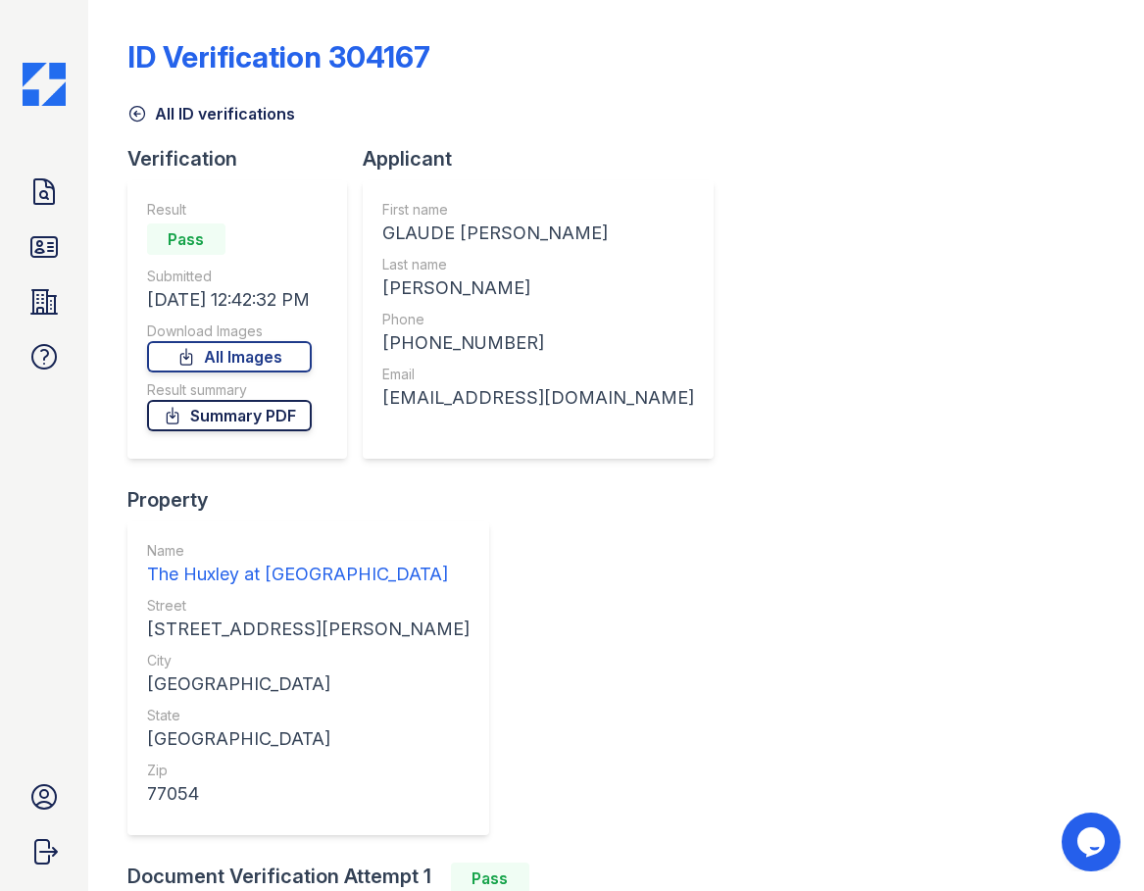
click at [269, 423] on link "Summary PDF" at bounding box center [229, 415] width 165 height 31
click at [40, 191] on icon at bounding box center [43, 191] width 31 height 31
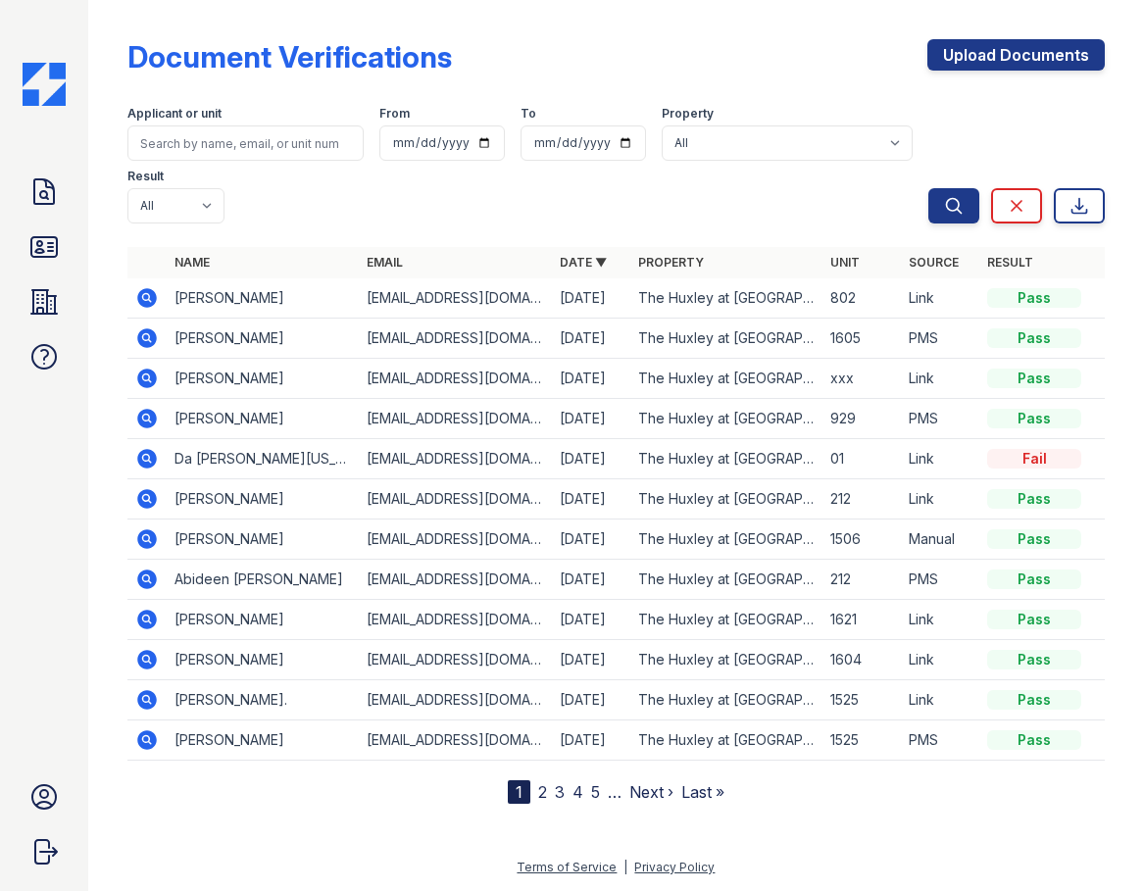
click at [148, 292] on icon at bounding box center [147, 298] width 20 height 20
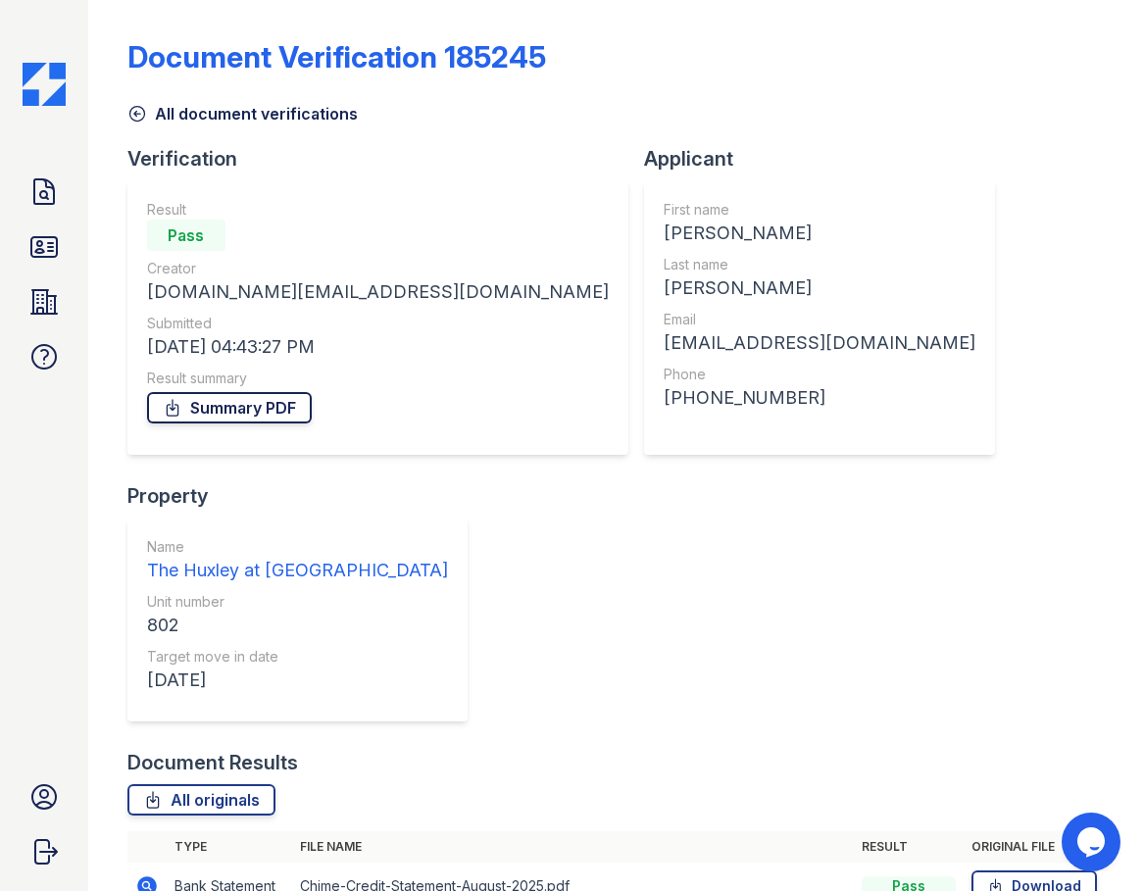
click at [286, 399] on link "Summary PDF" at bounding box center [229, 407] width 165 height 31
click at [41, 267] on link "ID Verifications" at bounding box center [44, 246] width 47 height 47
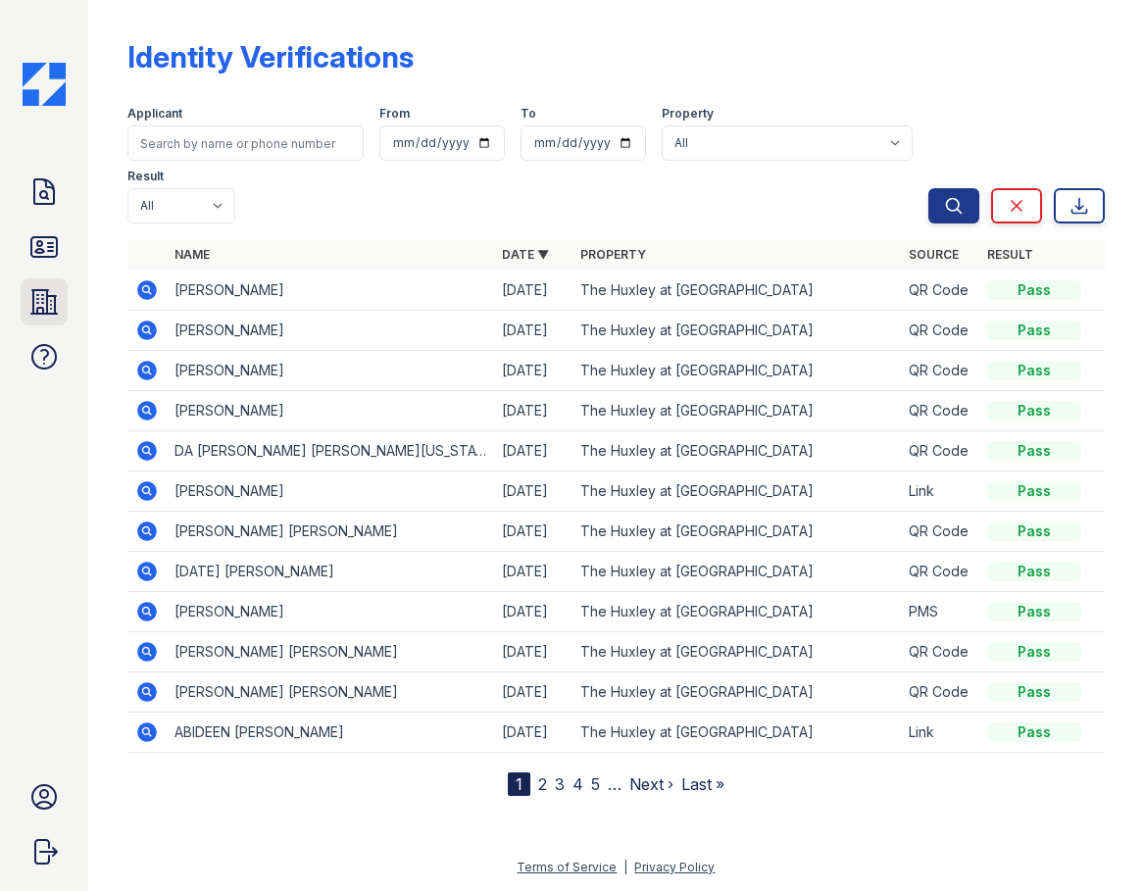
click at [32, 313] on icon at bounding box center [43, 302] width 25 height 24
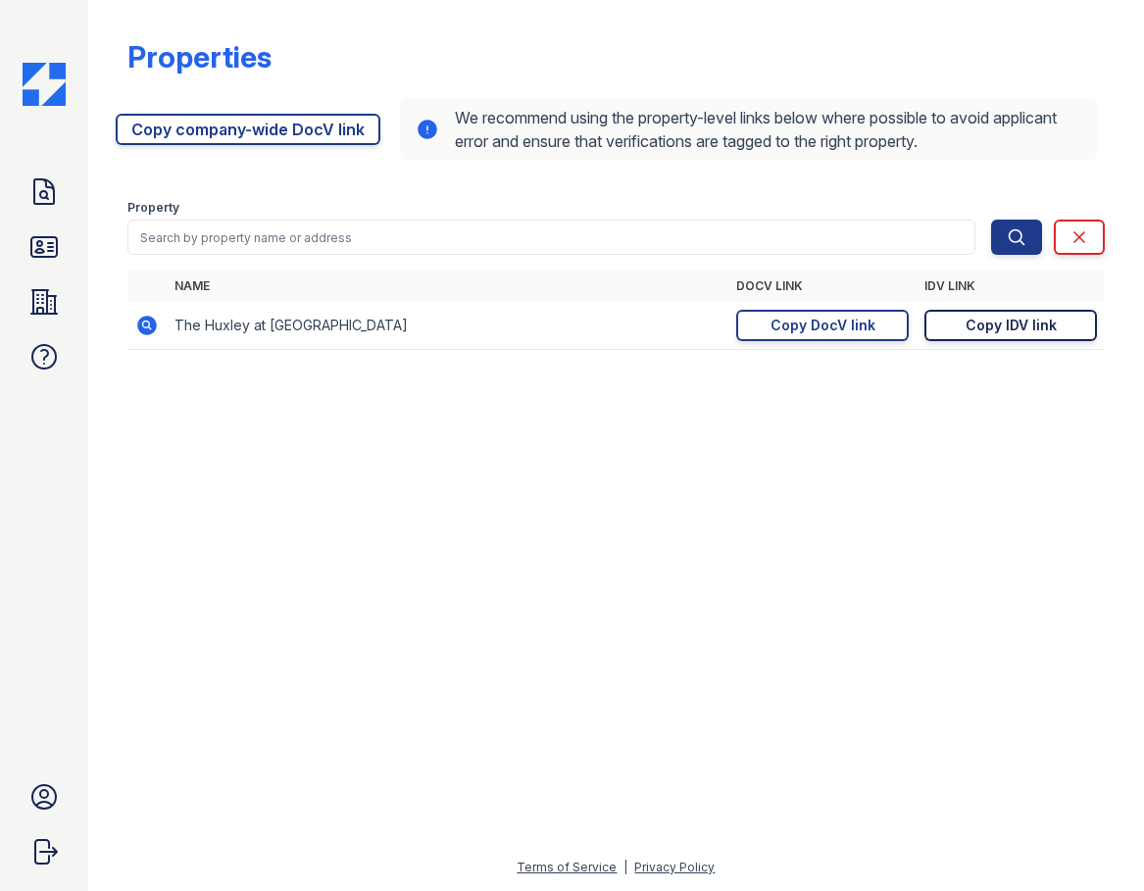
click at [992, 329] on div "Copy IDV link" at bounding box center [1011, 326] width 91 height 20
click at [827, 327] on div "Copy DocV link" at bounding box center [822, 326] width 105 height 20
click at [29, 257] on icon at bounding box center [43, 246] width 31 height 31
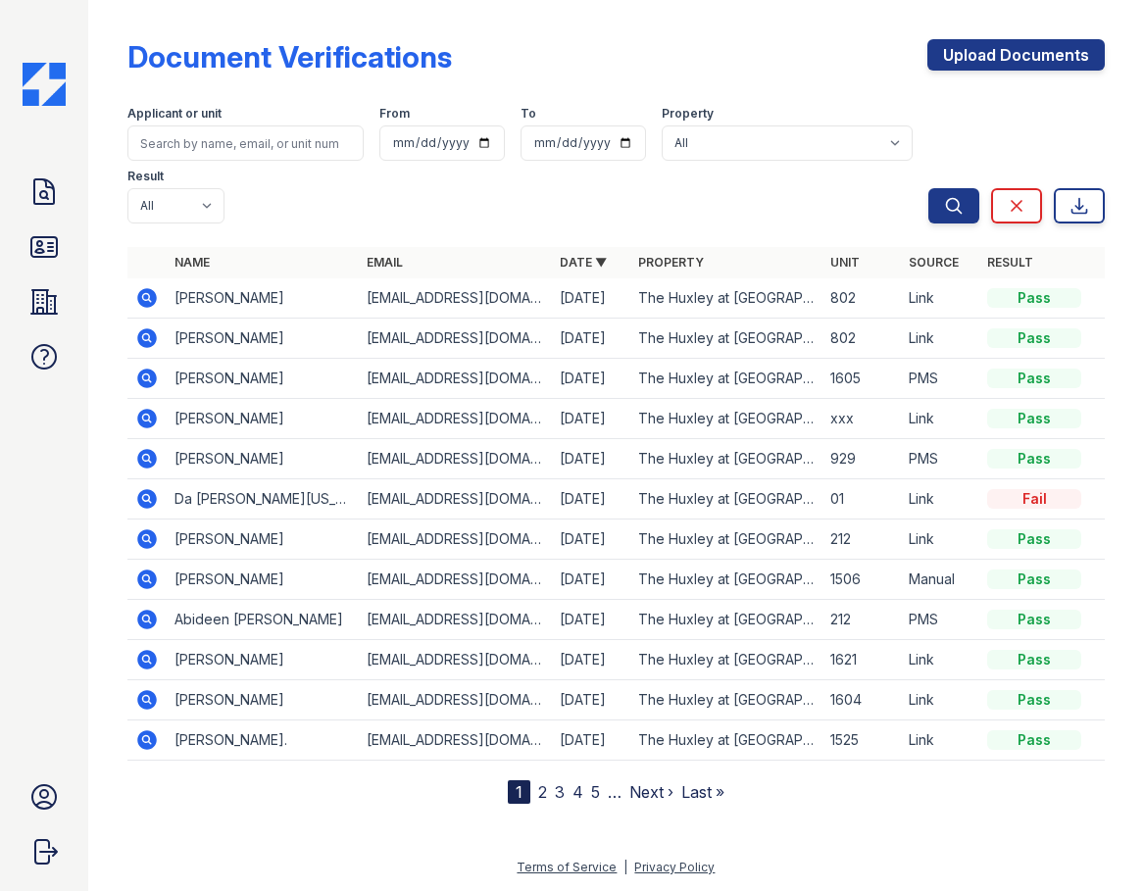
click at [148, 300] on icon at bounding box center [147, 298] width 24 height 24
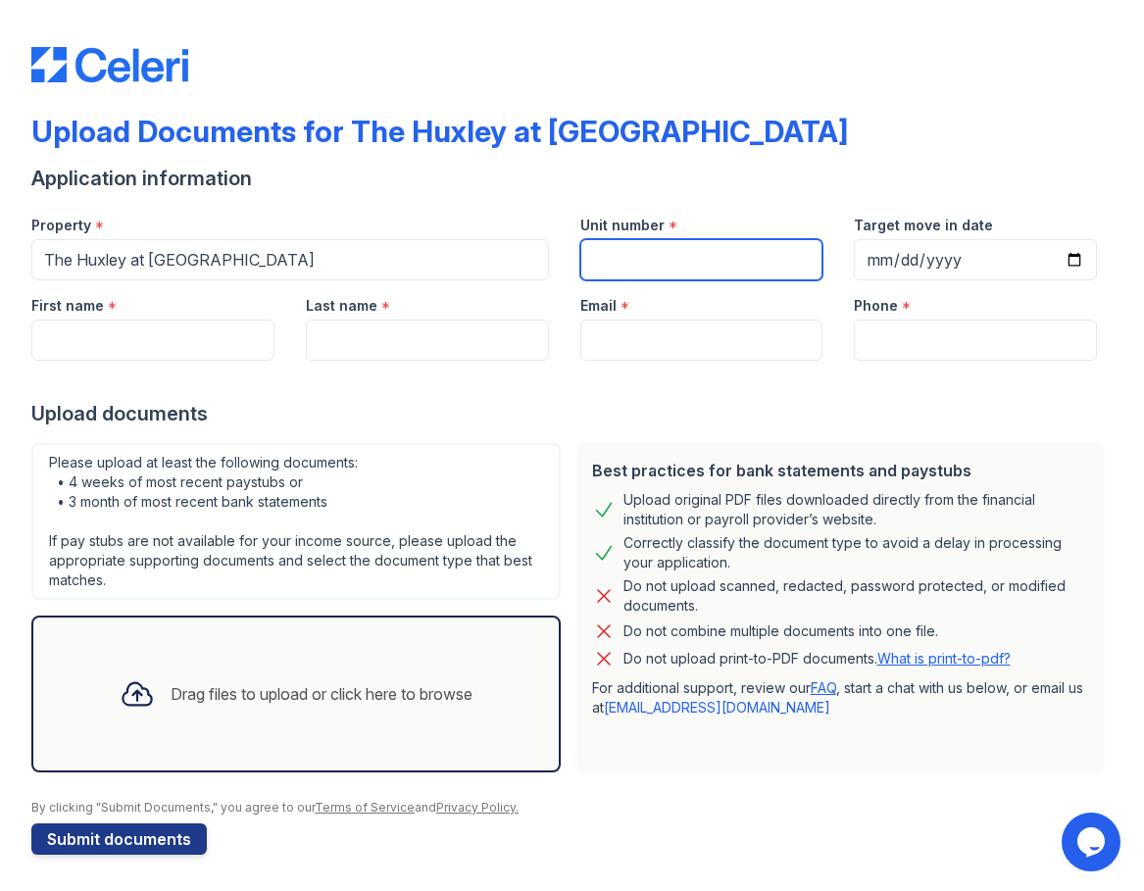
click at [691, 255] on input "Unit number" at bounding box center [701, 259] width 243 height 41
type input "802"
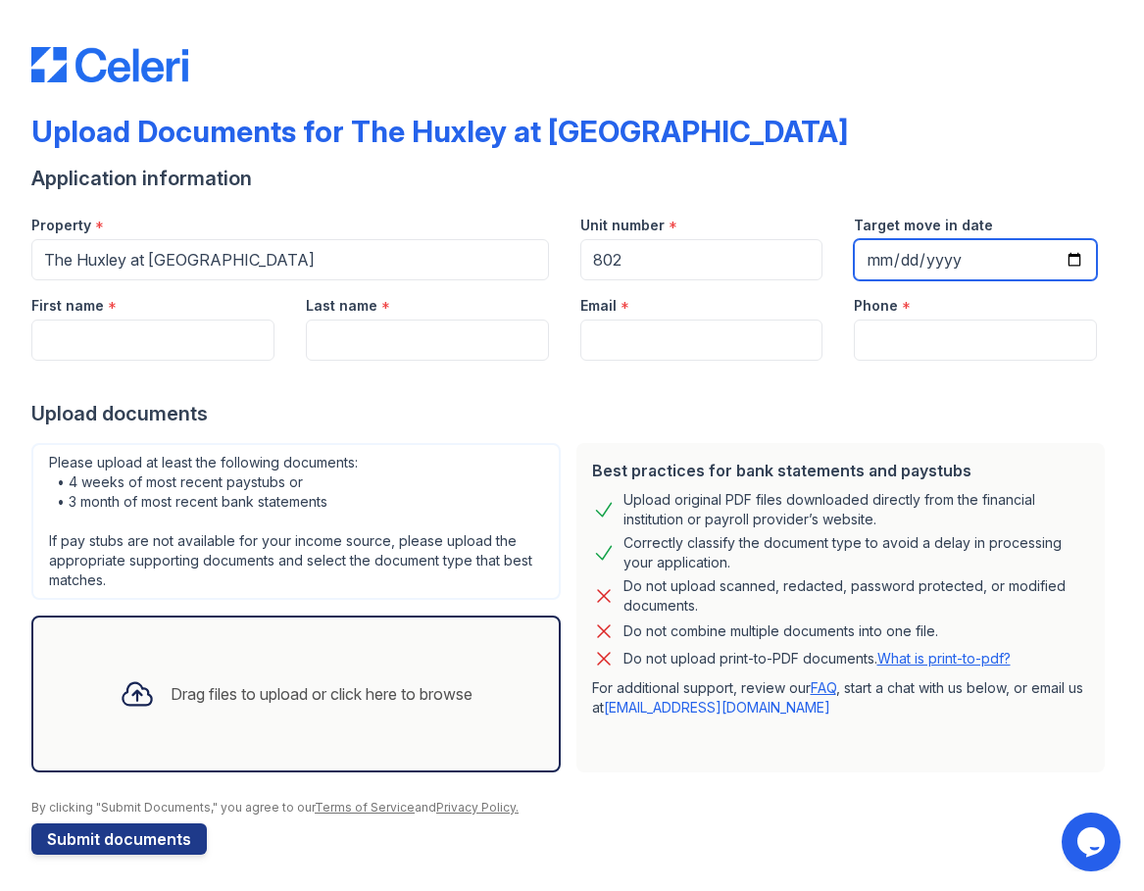
click at [935, 247] on input "Target move in date" at bounding box center [975, 259] width 243 height 41
click at [1066, 260] on input "Target move in date" at bounding box center [975, 259] width 243 height 41
type input "[DATE]"
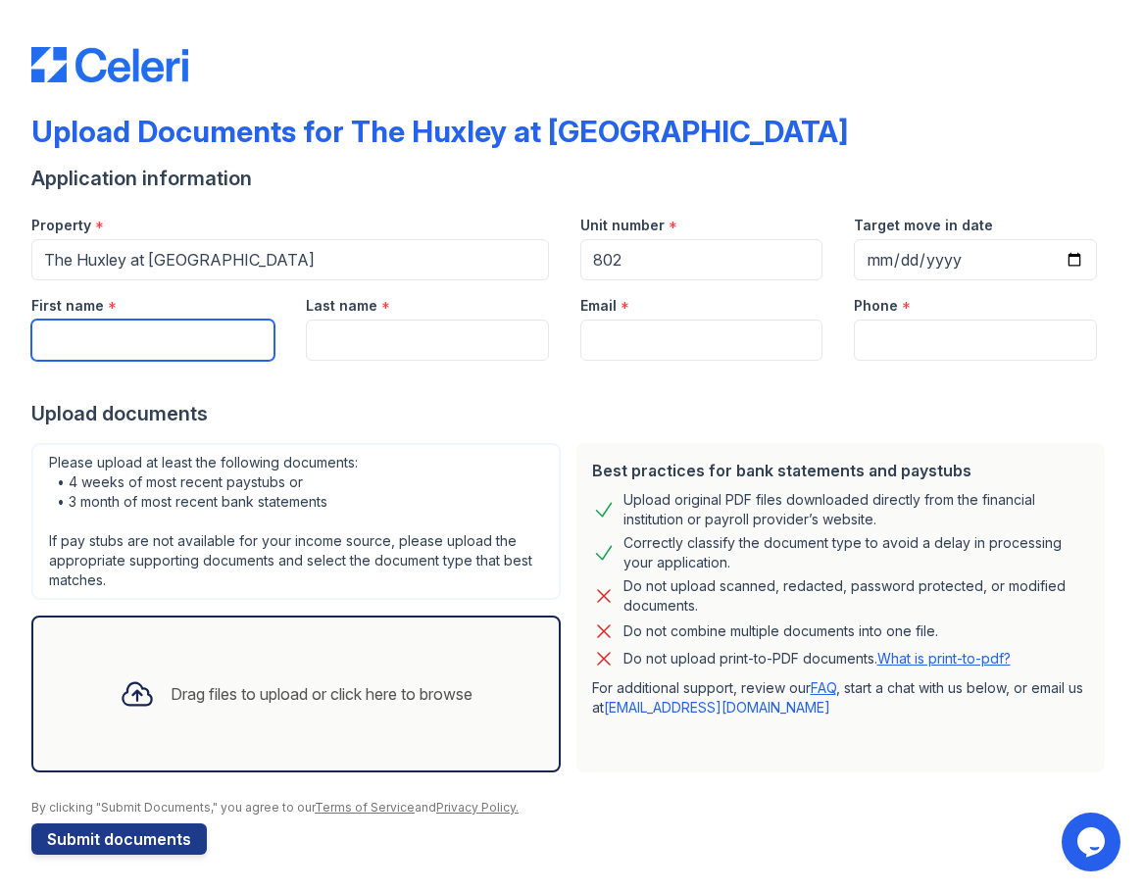
click at [149, 336] on input "First name" at bounding box center [152, 340] width 243 height 41
type input "Glaudeja"
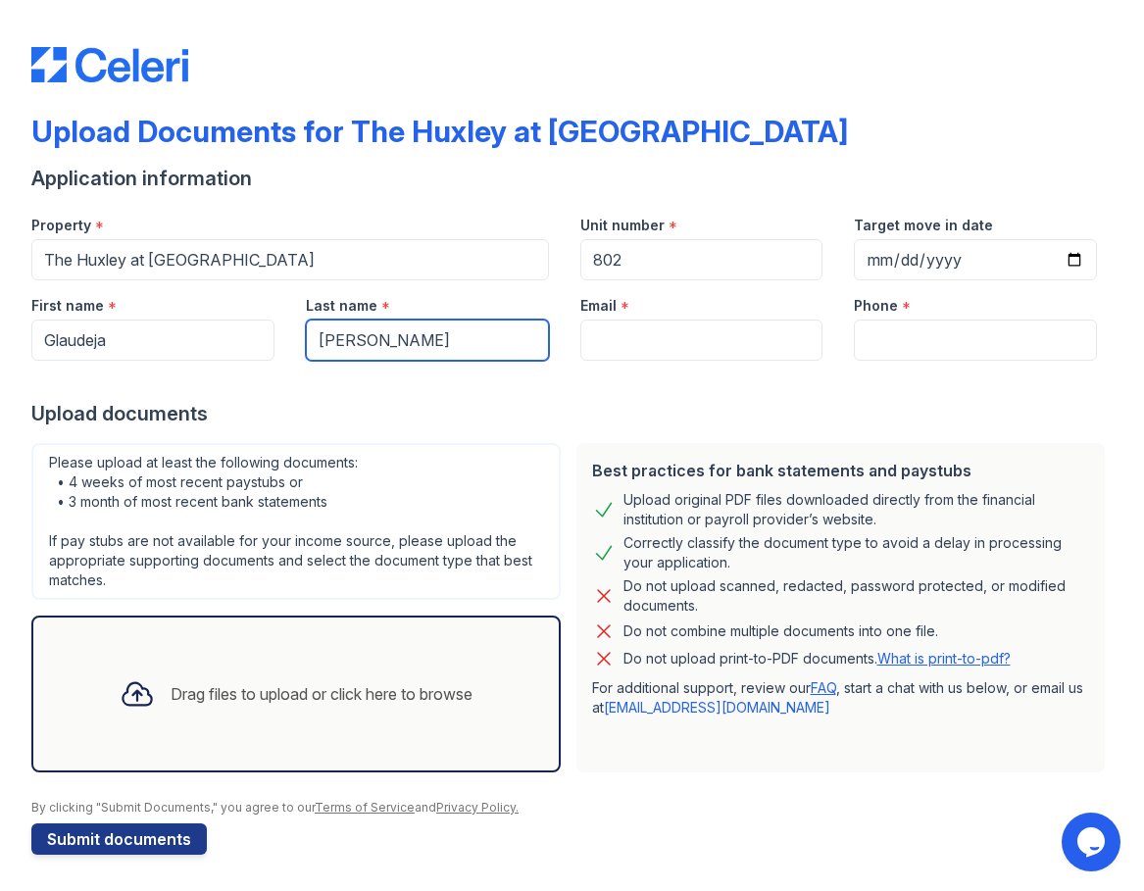
type input "[PERSON_NAME]"
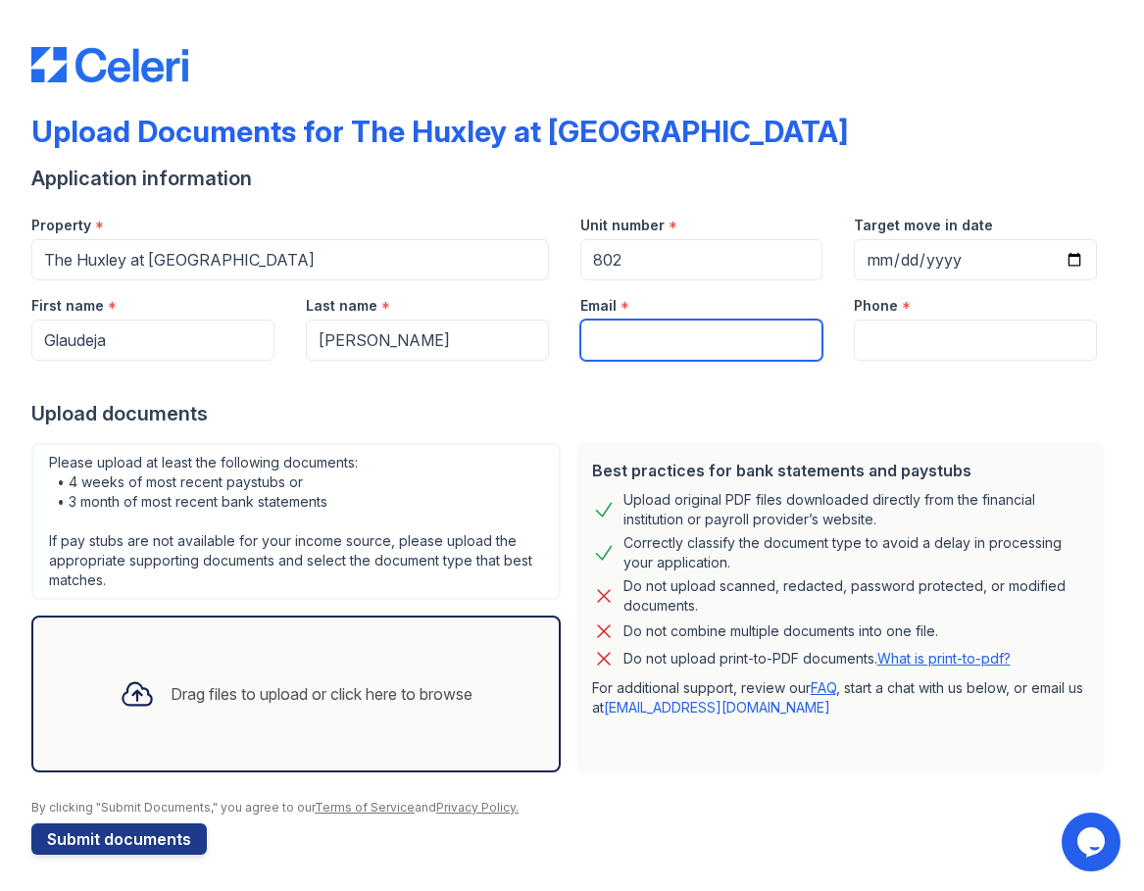
paste input "[EMAIL_ADDRESS][DOMAIN_NAME]"
type input "[EMAIL_ADDRESS][DOMAIN_NAME]"
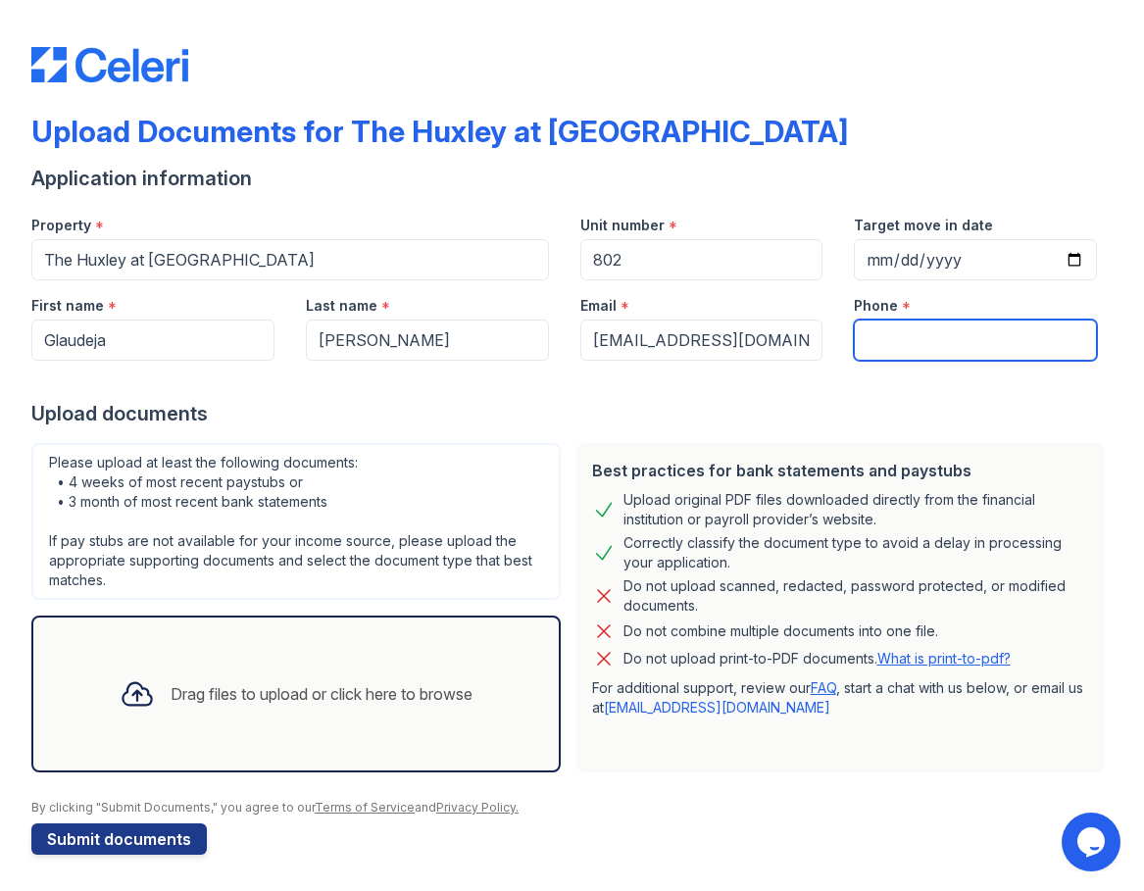
click at [916, 344] on input "Phone" at bounding box center [975, 340] width 243 height 41
paste input "Phone:(832) 352-3055"
drag, startPoint x: 912, startPoint y: 341, endPoint x: 822, endPoint y: 345, distance: 89.3
click at [822, 345] on div "First name * Glaudeja Last name * Mayfield Email * claudejamayfield14@gmail.com…" at bounding box center [564, 320] width 1097 height 80
type input "(832) 352-3055"
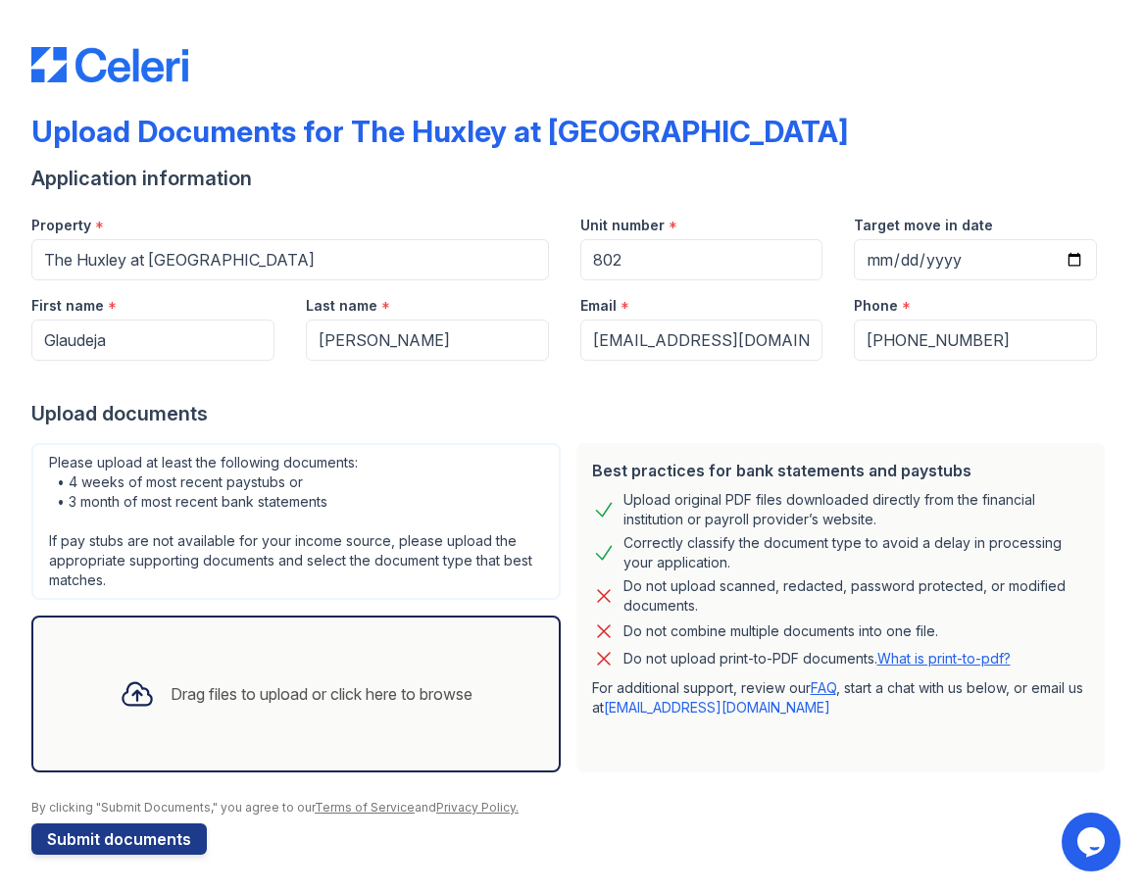
scroll to position [3, 0]
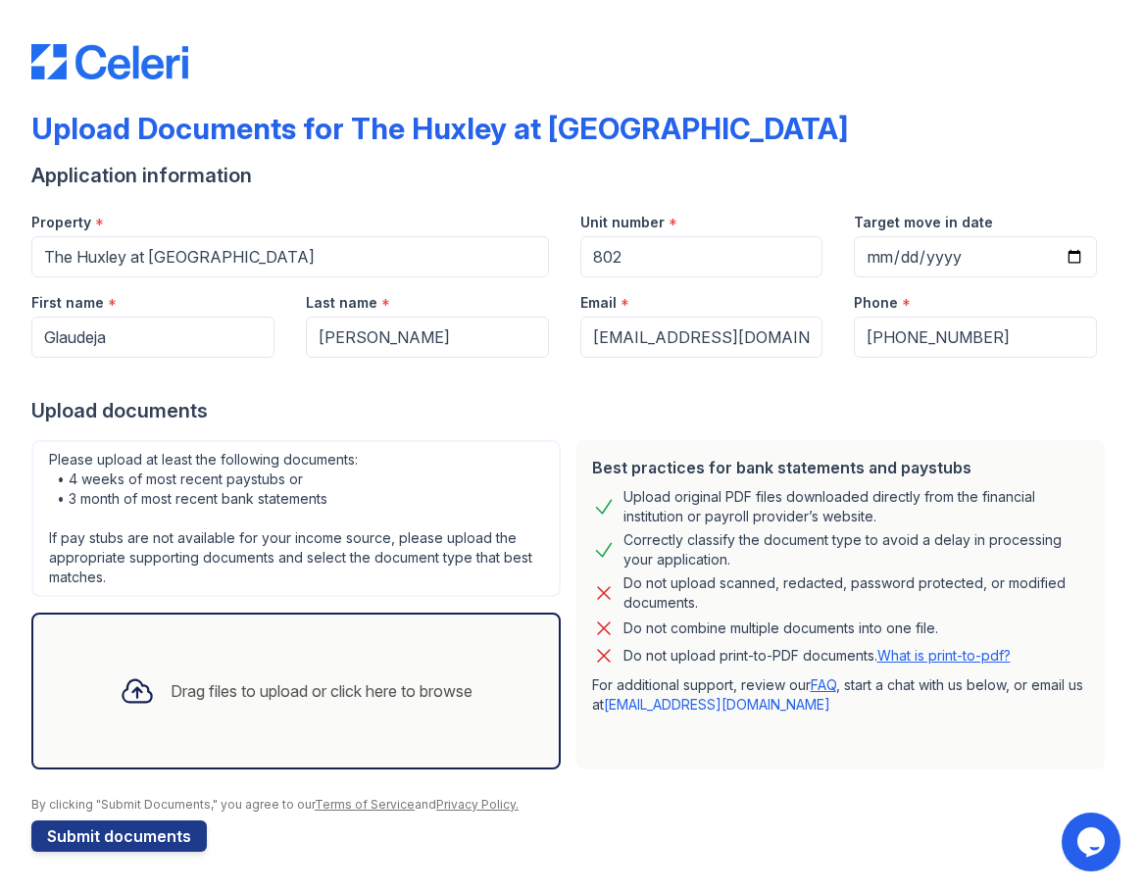
click at [322, 681] on div "Drag files to upload or click here to browse" at bounding box center [322, 691] width 302 height 24
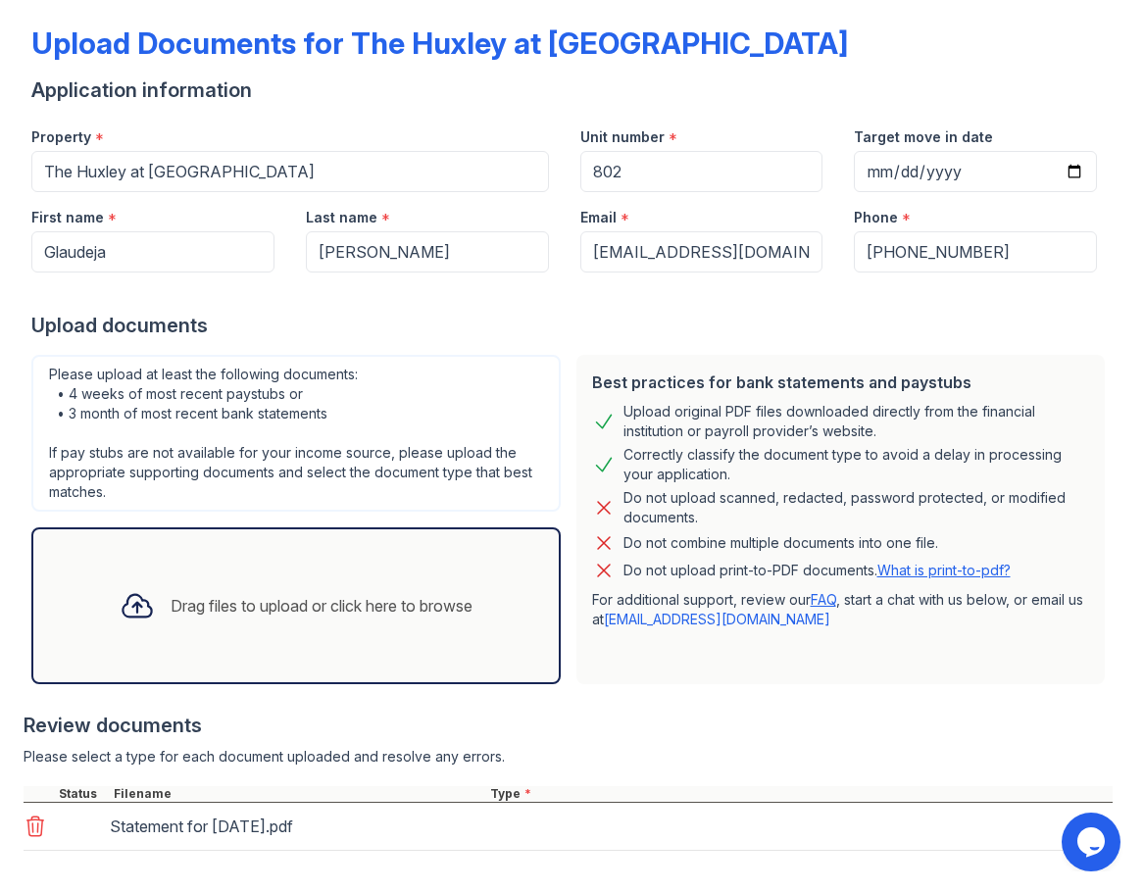
scroll to position [181, 0]
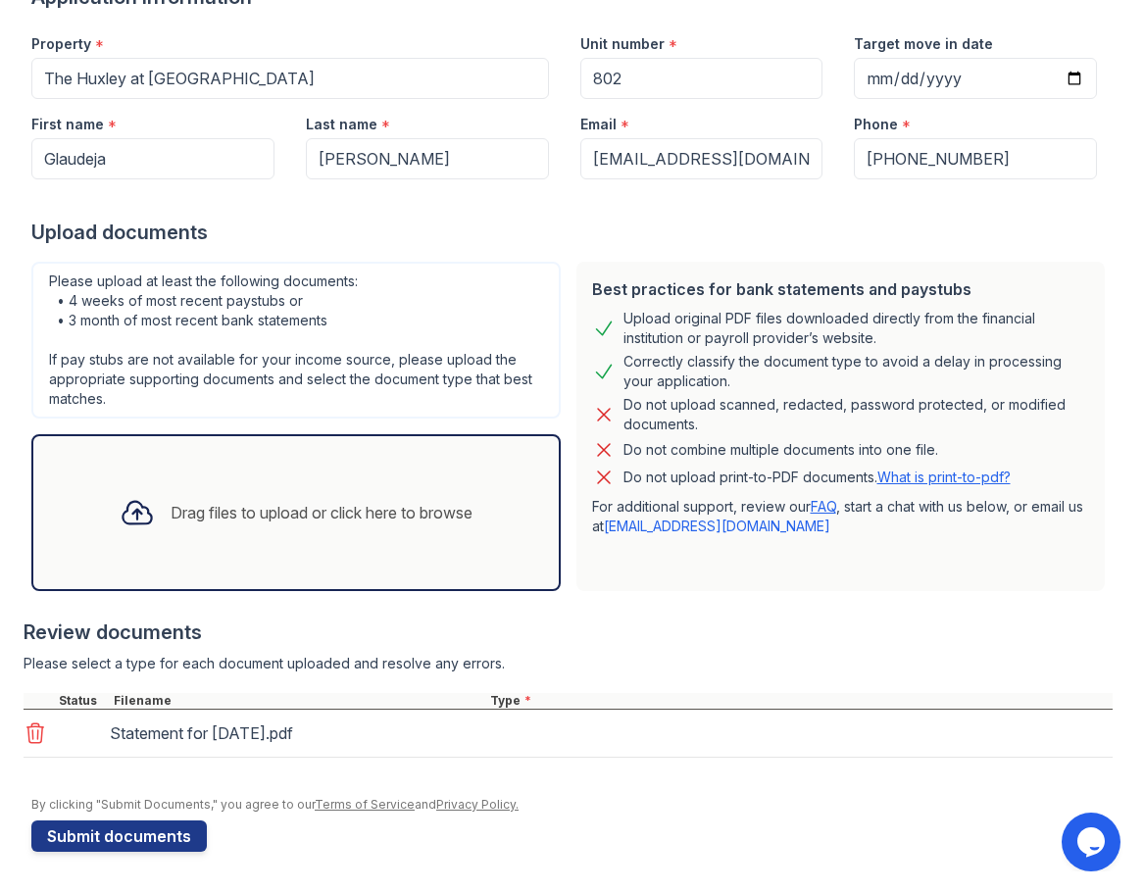
click at [247, 485] on div "Drag files to upload or click here to browse" at bounding box center [296, 512] width 384 height 67
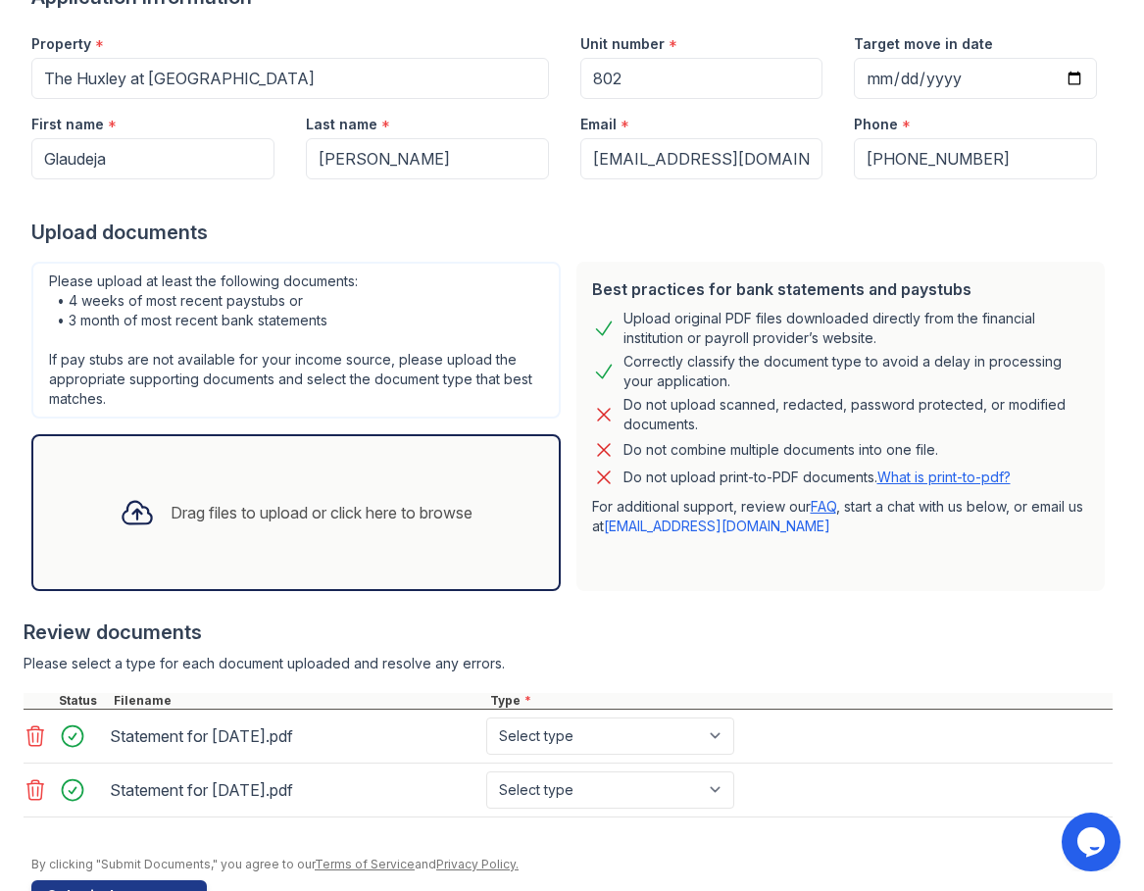
click at [277, 524] on div "Drag files to upload or click here to browse" at bounding box center [296, 512] width 384 height 67
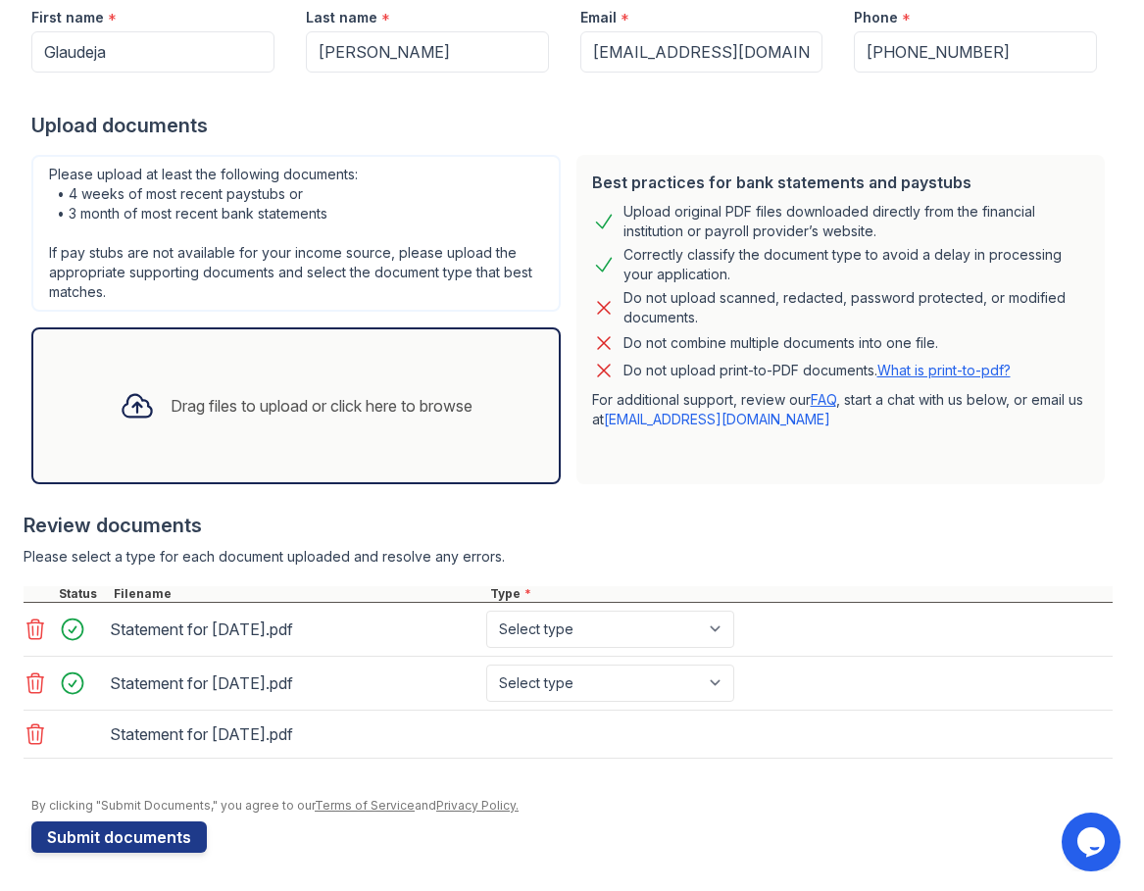
scroll to position [289, 0]
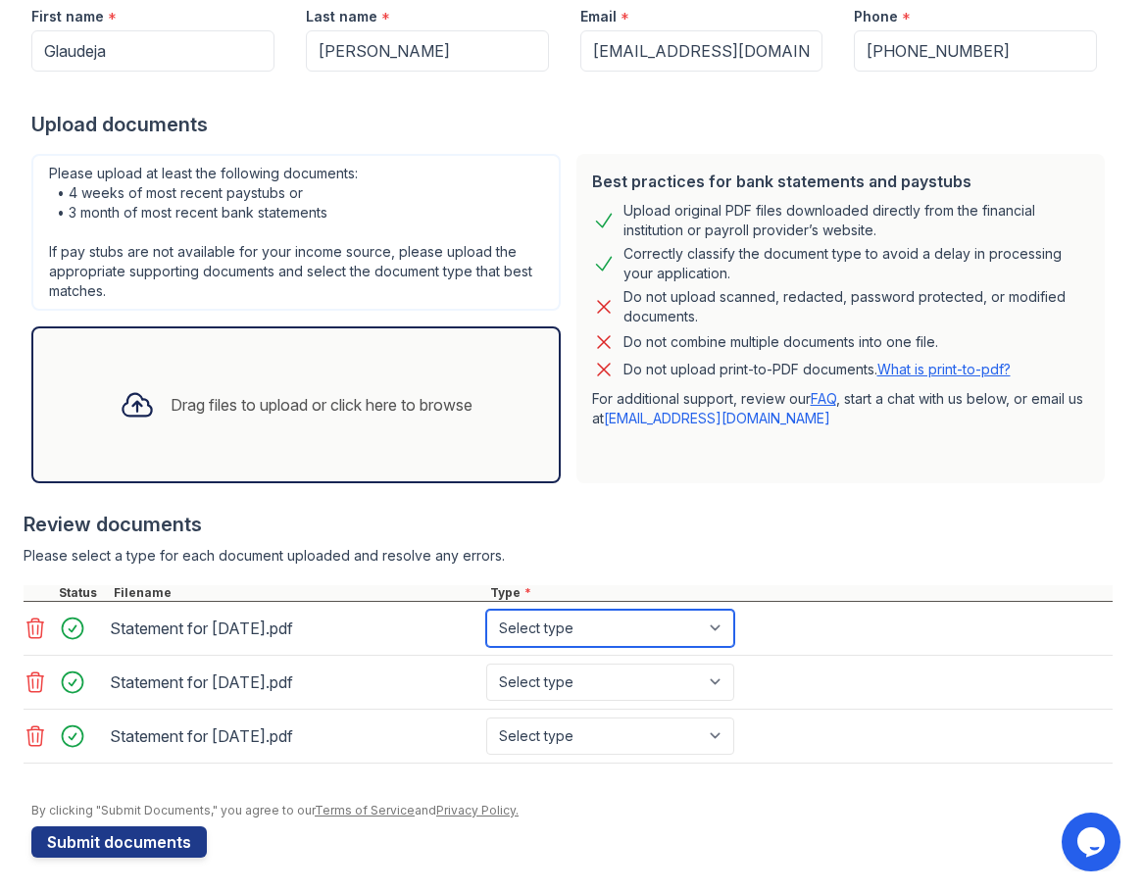
click at [635, 634] on select "Select type Paystub Bank Statement Offer Letter Tax Documents Benefit Award Let…" at bounding box center [610, 628] width 248 height 37
select select "paystub"
click at [486, 610] on select "Select type Paystub Bank Statement Offer Letter Tax Documents Benefit Award Let…" at bounding box center [610, 628] width 248 height 37
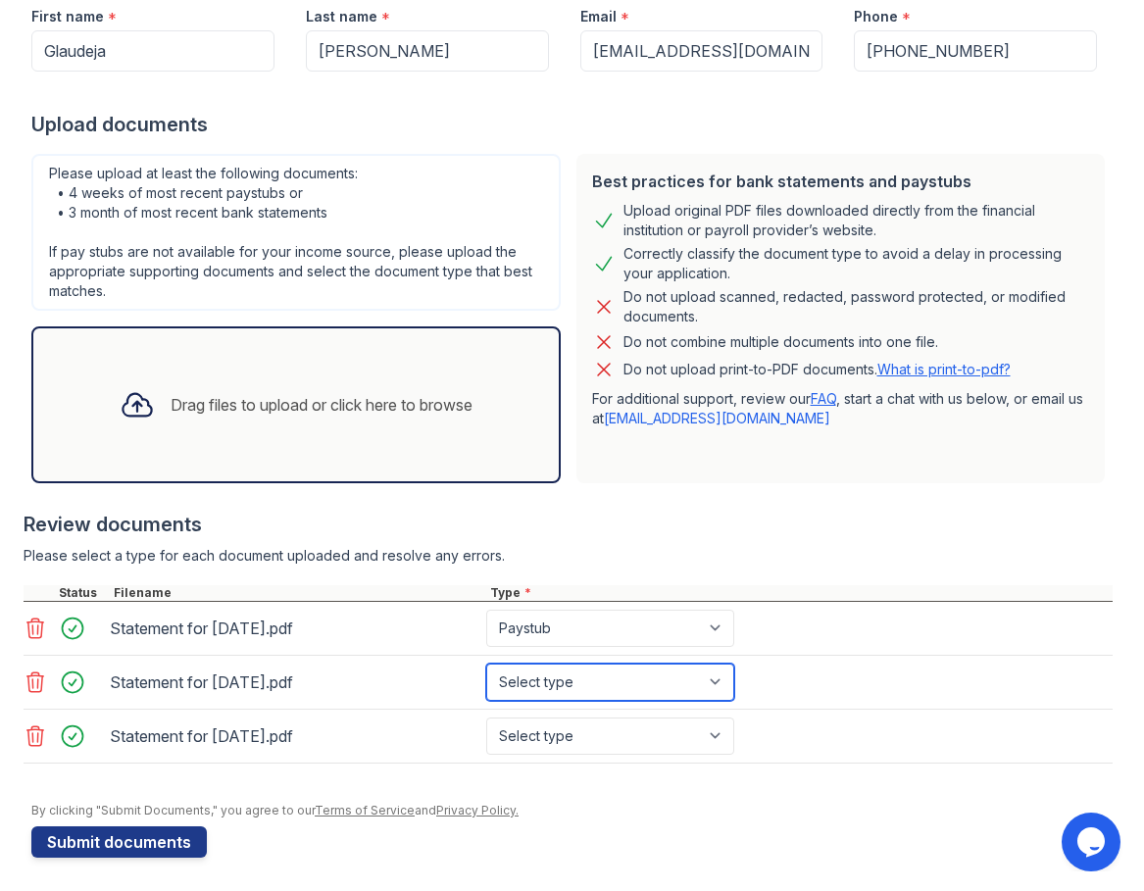
click at [600, 668] on select "Select type Paystub Bank Statement Offer Letter Tax Documents Benefit Award Let…" at bounding box center [610, 682] width 248 height 37
select select "paystub"
click at [486, 664] on select "Select type Paystub Bank Statement Offer Letter Tax Documents Benefit Award Let…" at bounding box center [610, 682] width 248 height 37
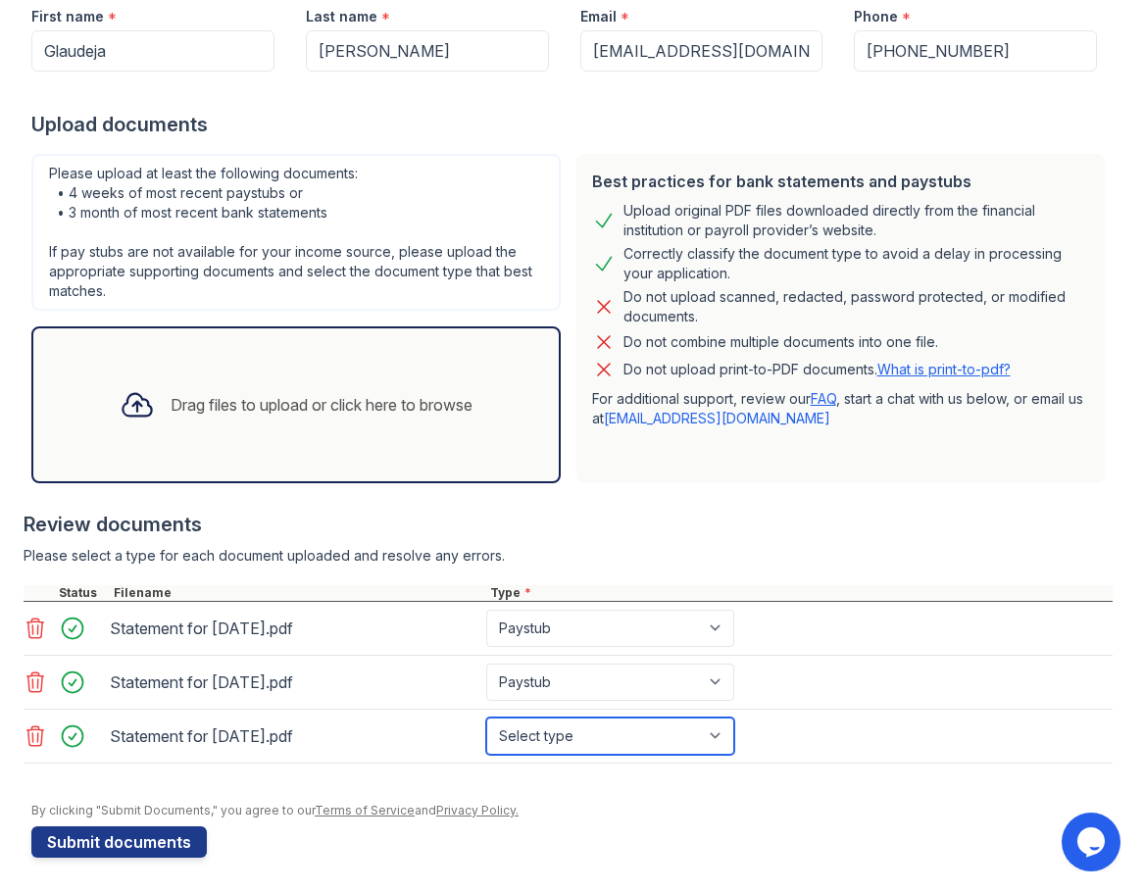
click at [582, 720] on select "Select type Paystub Bank Statement Offer Letter Tax Documents Benefit Award Let…" at bounding box center [610, 736] width 248 height 37
select select "paystub"
click at [486, 718] on select "Select type Paystub Bank Statement Offer Letter Tax Documents Benefit Award Let…" at bounding box center [610, 736] width 248 height 37
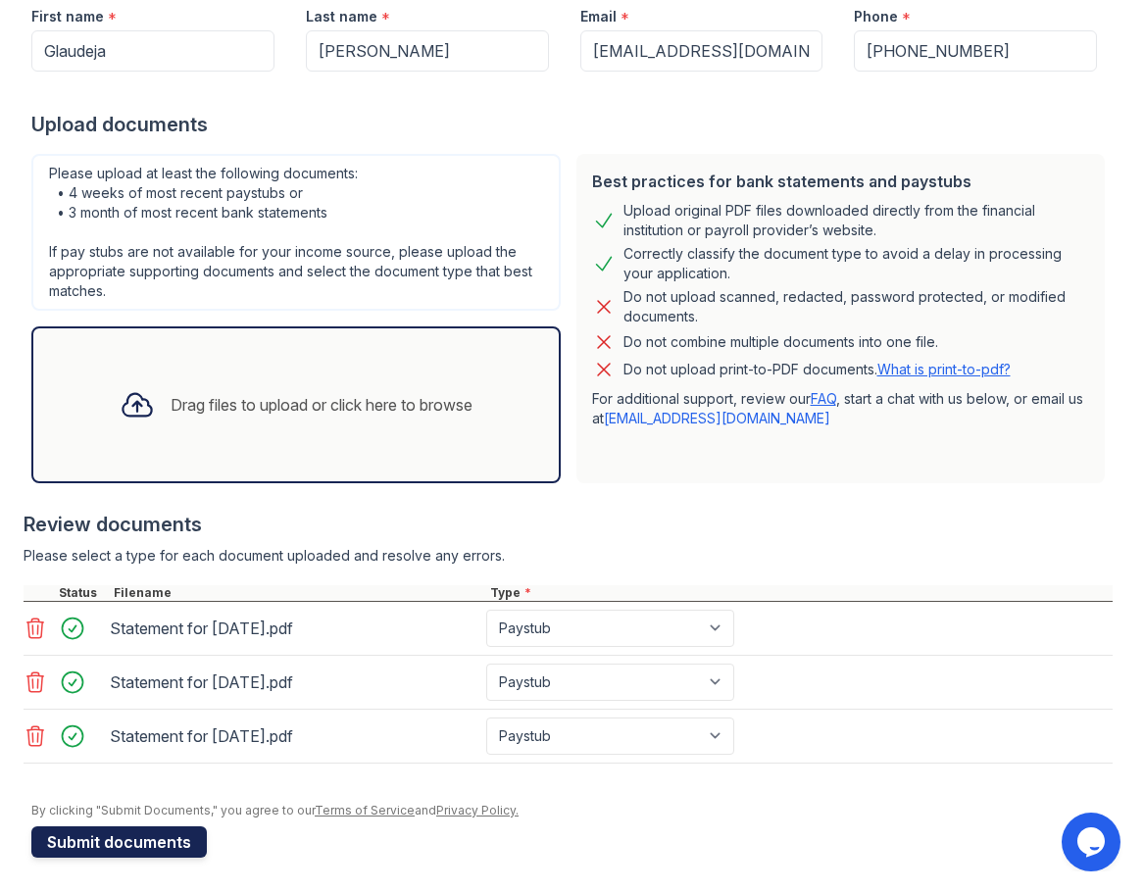
click at [155, 845] on button "Submit documents" at bounding box center [118, 841] width 175 height 31
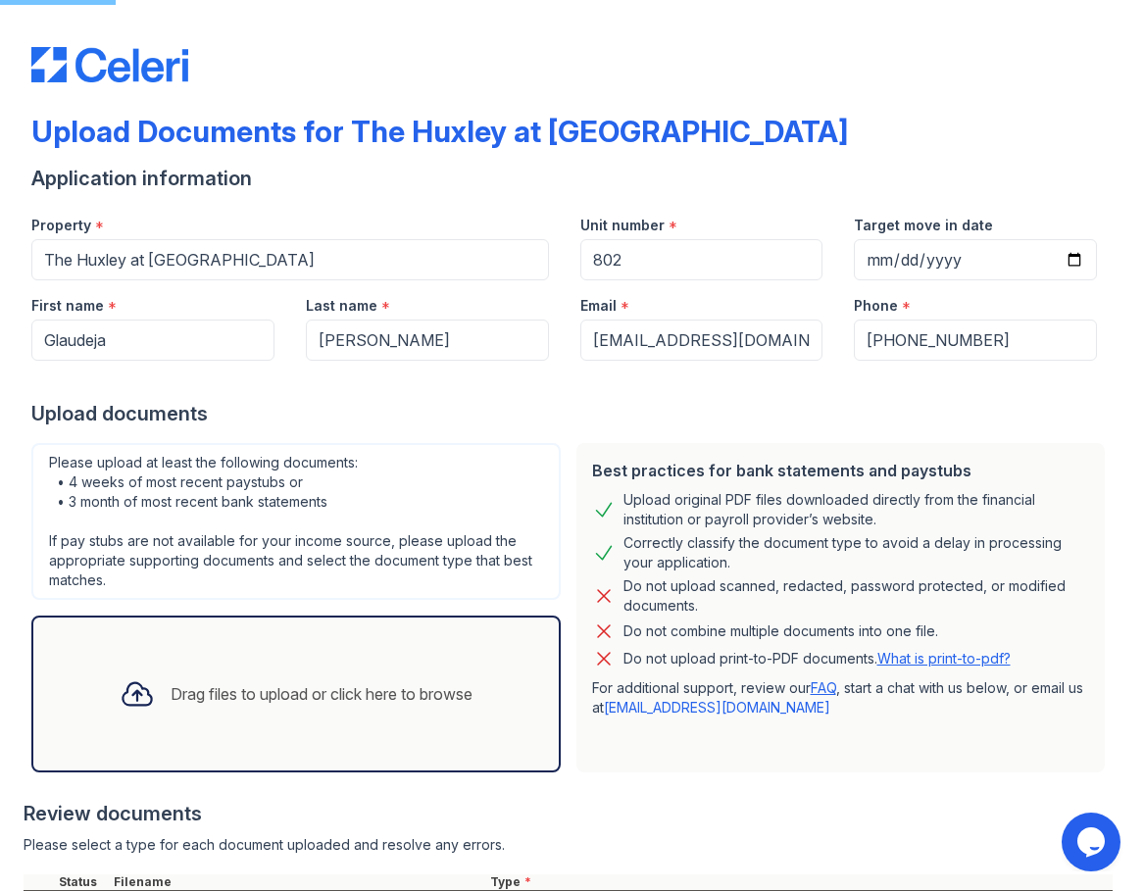
scroll to position [142, 0]
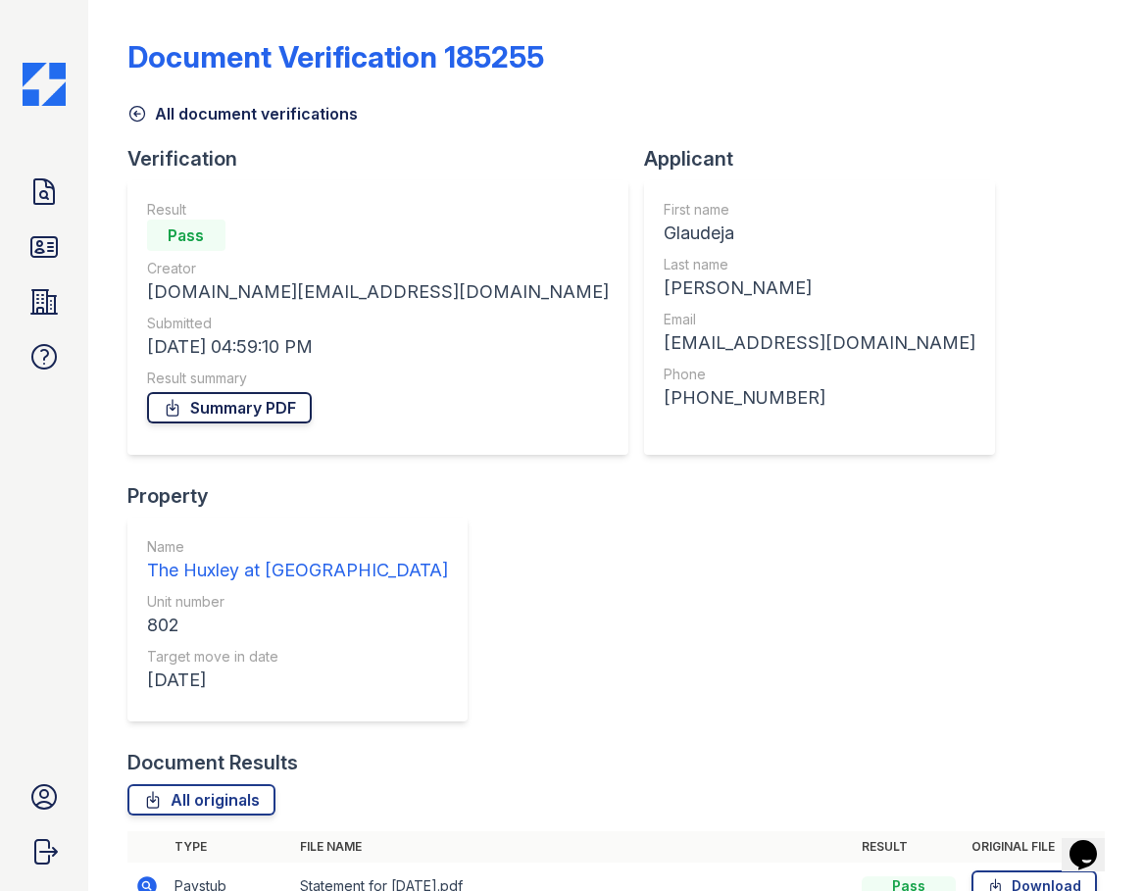
click at [259, 415] on link "Summary PDF" at bounding box center [229, 407] width 165 height 31
